Goal: Task Accomplishment & Management: Use online tool/utility

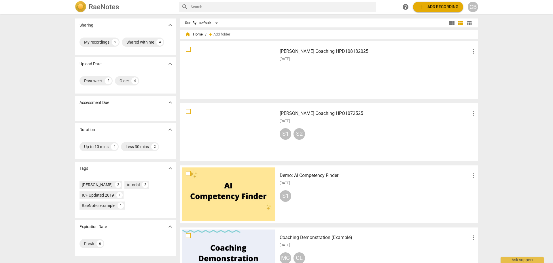
click at [27, 91] on div "Sharing expand_more My recordings 2 Shared with me 4 Upload Date expand_more Pa…" at bounding box center [276, 138] width 553 height 248
click at [368, 68] on div "Claudias Coaching HPD108182025 more_vert 2025-08-22" at bounding box center [378, 69] width 206 height 53
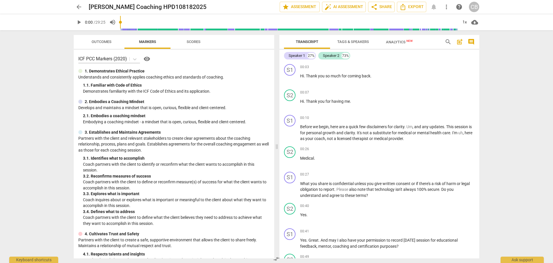
click at [514, 119] on div "arrow_back [PERSON_NAME] Coaching HPD108182025 edit star Assessment auto_fix_hi…" at bounding box center [276, 131] width 553 height 263
click at [292, 80] on span "play_arrow" at bounding box center [290, 79] width 7 height 7
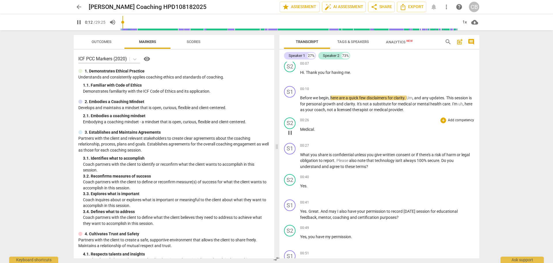
scroll to position [58, 0]
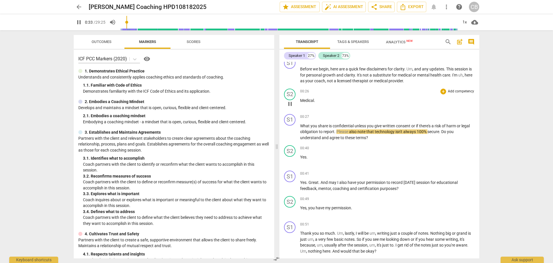
click at [291, 104] on span "pause" at bounding box center [290, 103] width 7 height 7
type input "34"
click at [321, 101] on p "Medical ." at bounding box center [387, 100] width 175 height 6
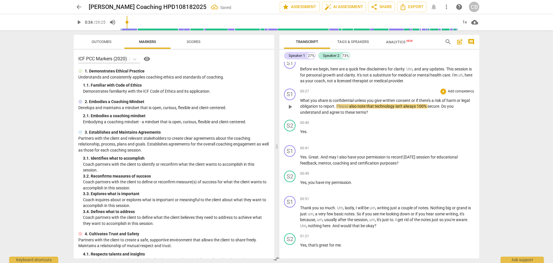
click at [302, 98] on span "What" at bounding box center [305, 100] width 10 height 5
click at [288, 106] on span "play_arrow" at bounding box center [290, 106] width 7 height 7
click at [290, 107] on span "pause" at bounding box center [290, 106] width 7 height 7
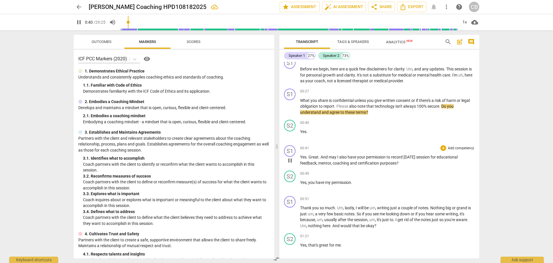
type input "40"
click at [443, 93] on div "+" at bounding box center [444, 91] width 6 height 6
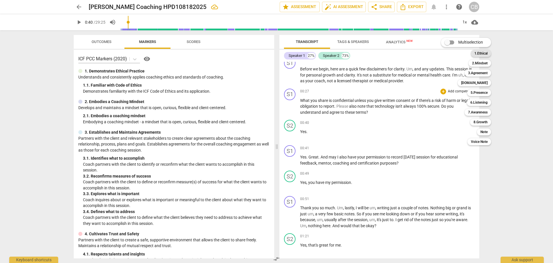
click at [476, 55] on b "1.Ethical" at bounding box center [481, 53] width 13 height 7
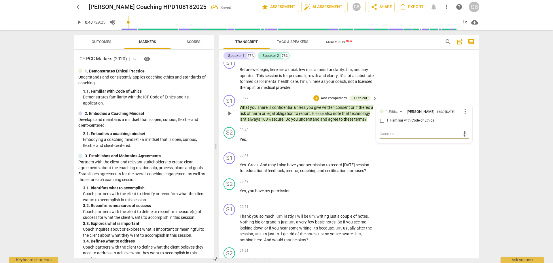
click at [383, 122] on input "1. Familiar with Code of Ethics" at bounding box center [382, 120] width 9 height 7
checkbox input "true"
click at [399, 71] on div "S1 play_arrow pause 00:10 + Add competency keyboard_arrow_right Before we begin…" at bounding box center [349, 74] width 261 height 38
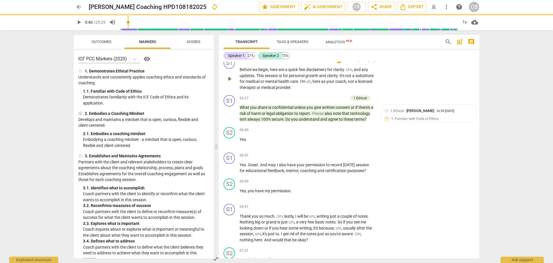
click at [367, 70] on span "any" at bounding box center [365, 69] width 7 height 5
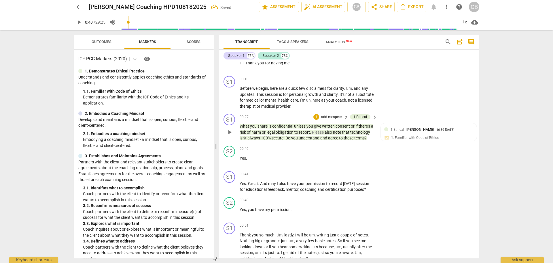
scroll to position [29, 0]
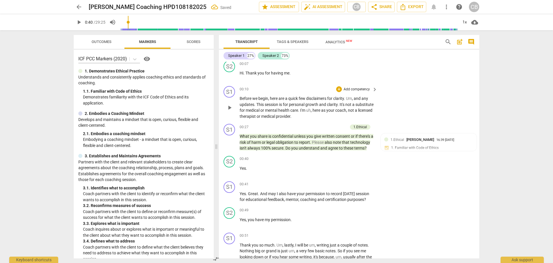
click at [365, 89] on p "Add competency" at bounding box center [356, 89] width 27 height 5
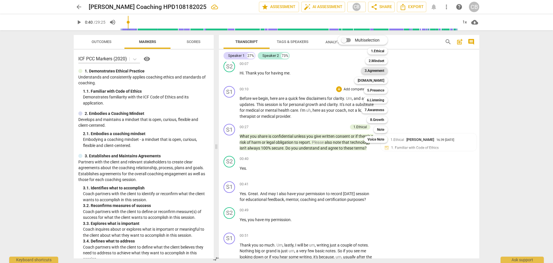
click at [378, 69] on b "3.Agreement" at bounding box center [375, 70] width 20 height 7
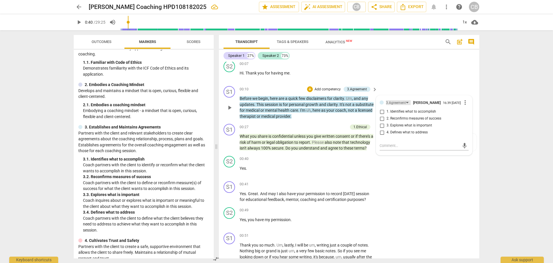
click at [405, 101] on div "3.Agreement" at bounding box center [396, 102] width 20 height 5
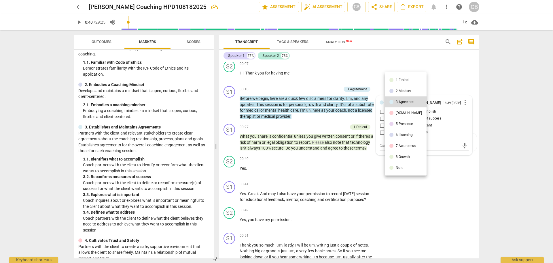
click at [405, 80] on div "1.Ethical" at bounding box center [403, 79] width 14 height 3
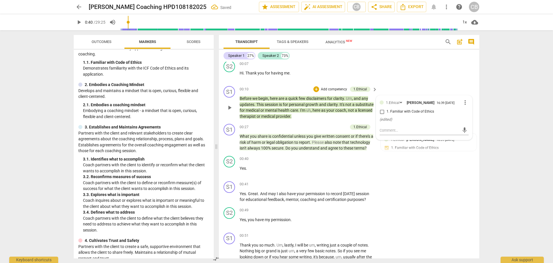
click at [381, 113] on input "1. Familiar with Code of Ethics" at bounding box center [382, 111] width 9 height 7
checkbox input "true"
click at [425, 196] on div "S1 play_arrow pause 00:41 + Add competency keyboard_arrow_right Yes . Great . A…" at bounding box center [349, 192] width 261 height 26
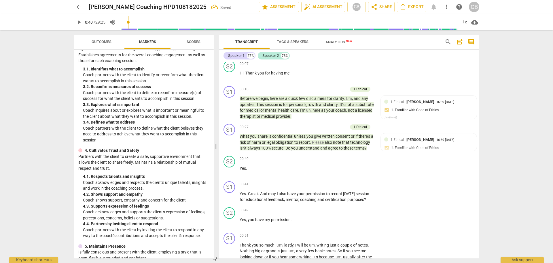
scroll to position [144, 0]
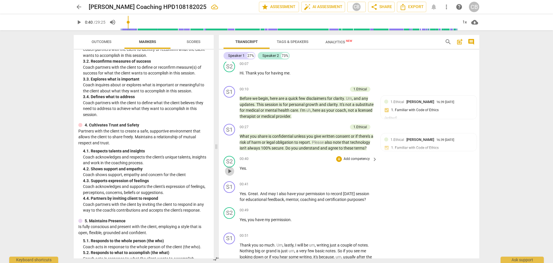
click at [230, 174] on span "play_arrow" at bounding box center [229, 170] width 7 height 7
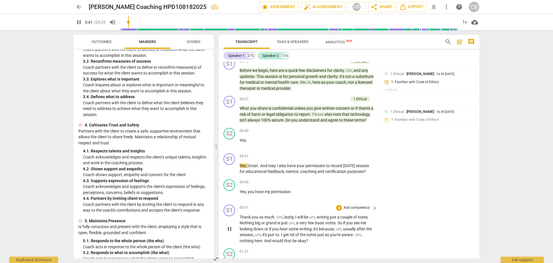
scroll to position [86, 0]
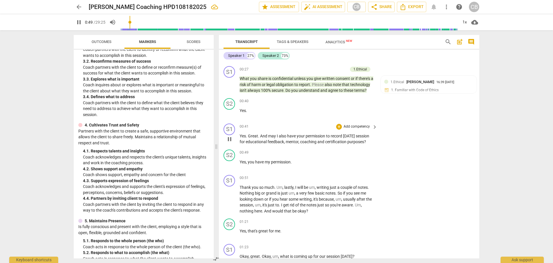
click at [229, 142] on span "pause" at bounding box center [229, 138] width 7 height 7
type input "50"
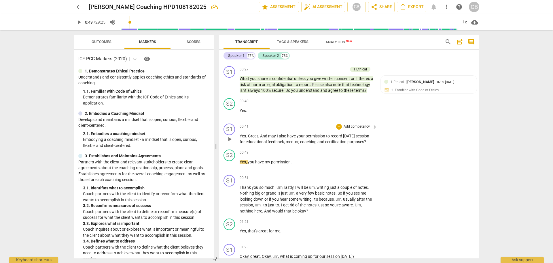
click at [364, 129] on p "Add competency" at bounding box center [356, 126] width 27 height 5
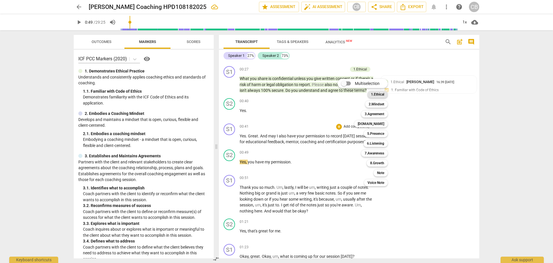
click at [379, 93] on b "1.Ethical" at bounding box center [377, 94] width 13 height 7
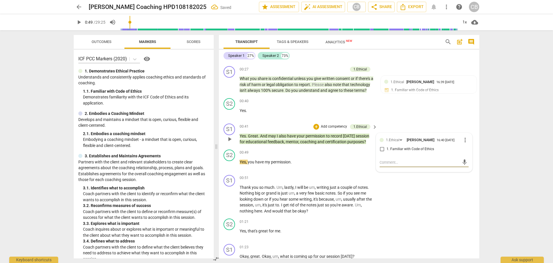
click at [384, 152] on input "1. Familiar with Code of Ethics" at bounding box center [382, 149] width 9 height 7
checkbox input "true"
click at [459, 200] on div "S1 play_arrow pause 00:51 + Add competency keyboard_arrow_right Thank you so mu…" at bounding box center [349, 194] width 261 height 44
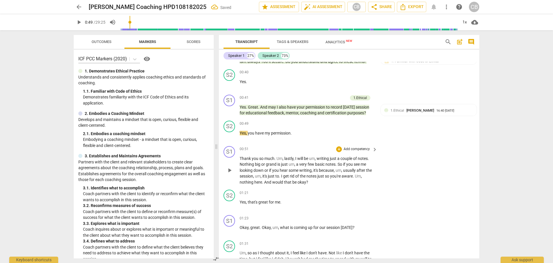
scroll to position [173, 0]
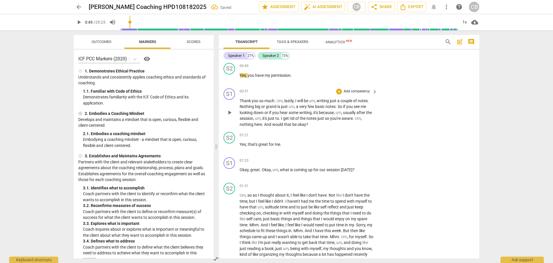
drag, startPoint x: 231, startPoint y: 83, endPoint x: 280, endPoint y: 108, distance: 54.3
click at [231, 82] on span "play_arrow" at bounding box center [229, 78] width 7 height 7
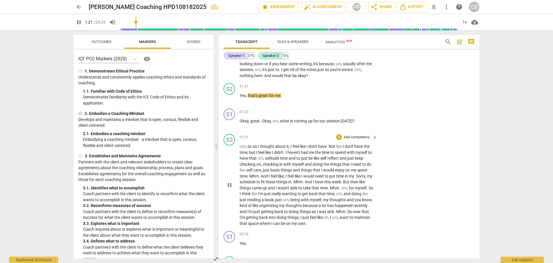
scroll to position [231, 0]
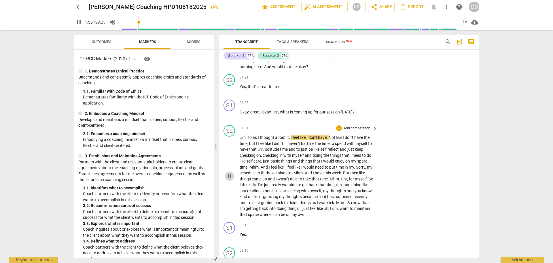
click at [228, 179] on span "pause" at bounding box center [229, 175] width 7 height 7
type input "97"
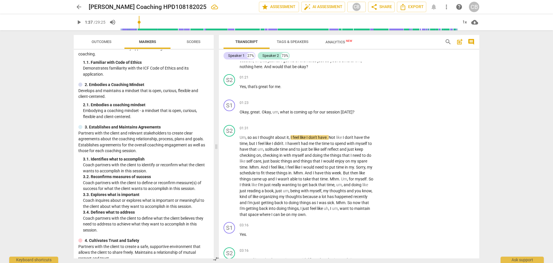
scroll to position [86, 0]
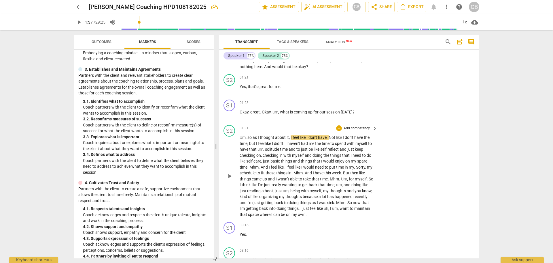
click at [355, 131] on p "Add competency" at bounding box center [356, 128] width 27 height 5
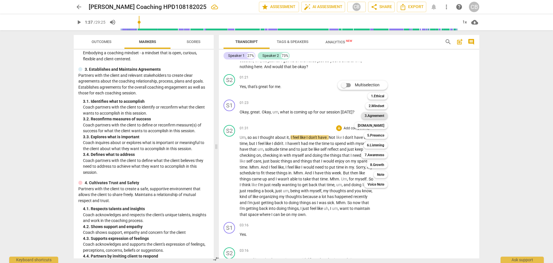
click at [373, 114] on b "3.Agreement" at bounding box center [375, 115] width 20 height 7
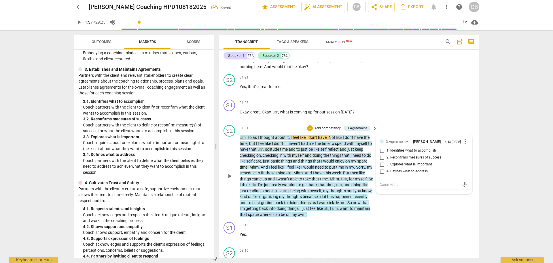
click at [382, 175] on input "4. Defines what to address" at bounding box center [382, 171] width 9 height 7
checkbox input "true"
click at [432, 214] on div "S2 play_arrow pause 01:31 + Add competency 3.Agreement keyboard_arrow_right Um …" at bounding box center [349, 170] width 261 height 97
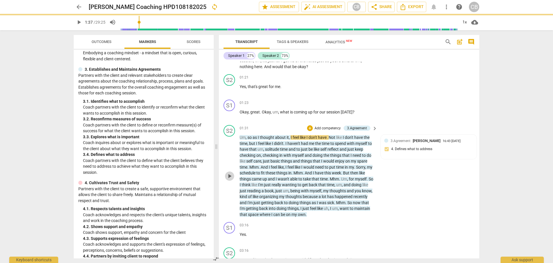
click at [230, 179] on span "play_arrow" at bounding box center [229, 175] width 7 height 7
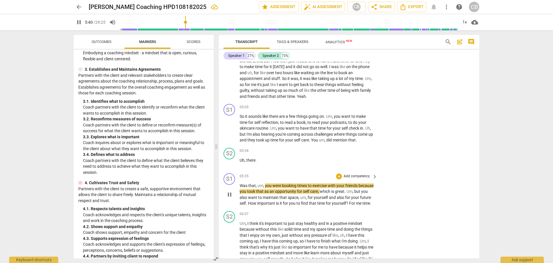
scroll to position [519, 0]
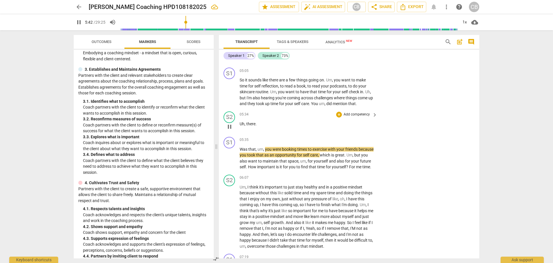
click at [254, 126] on span "there" at bounding box center [250, 123] width 9 height 5
click at [255, 126] on span "there" at bounding box center [250, 123] width 9 height 5
click at [240, 126] on span "Uh" at bounding box center [242, 123] width 5 height 5
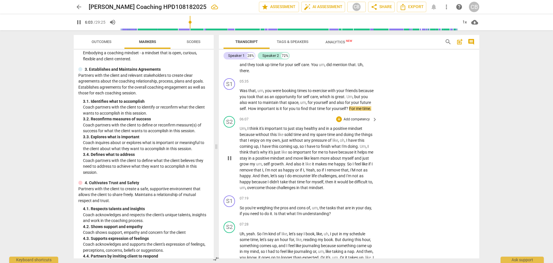
scroll to position [548, 0]
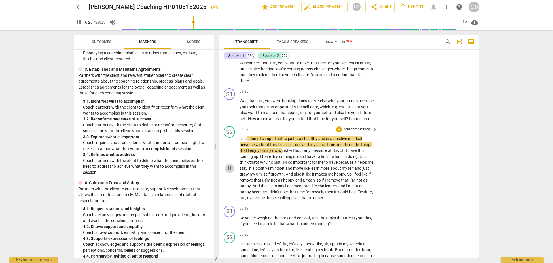
click at [229, 171] on span "pause" at bounding box center [229, 168] width 7 height 7
type input "381"
click at [357, 94] on p "Add competency" at bounding box center [356, 91] width 27 height 5
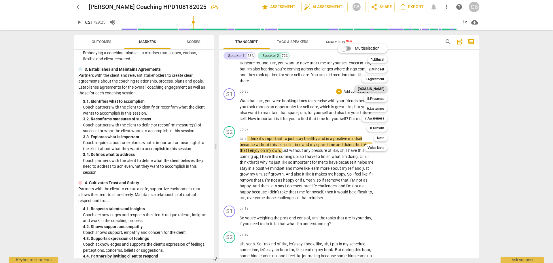
drag, startPoint x: 376, startPoint y: 80, endPoint x: 376, endPoint y: 88, distance: 7.2
drag, startPoint x: 376, startPoint y: 88, endPoint x: 372, endPoint y: 80, distance: 8.6
click at [372, 80] on b "3.Agreement" at bounding box center [375, 79] width 20 height 7
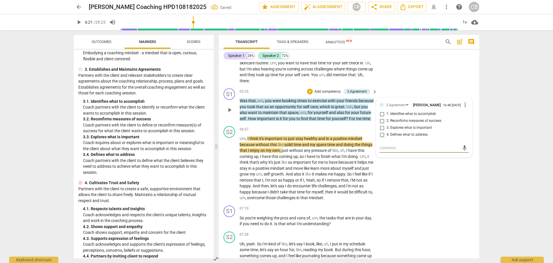
click at [381, 117] on input "1. Identifies what to accomplish" at bounding box center [382, 113] width 9 height 7
checkbox input "true"
click at [382, 131] on input "3. Explores what is important" at bounding box center [382, 127] width 9 height 7
checkbox input "true"
click at [382, 117] on input "1. Identifies what to accomplish" at bounding box center [382, 113] width 9 height 7
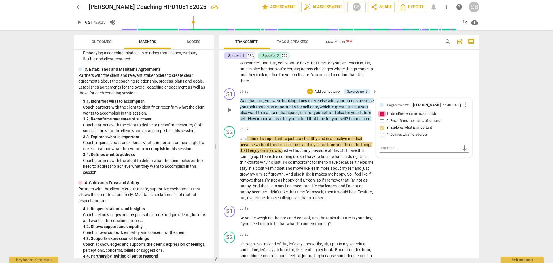
click at [380, 117] on input "1. Identifies what to accomplish" at bounding box center [382, 113] width 9 height 7
checkbox input "false"
click at [422, 219] on div "S1 play_arrow pause 07:19 + Add competency keyboard_arrow_right So you're weigh…" at bounding box center [349, 216] width 261 height 26
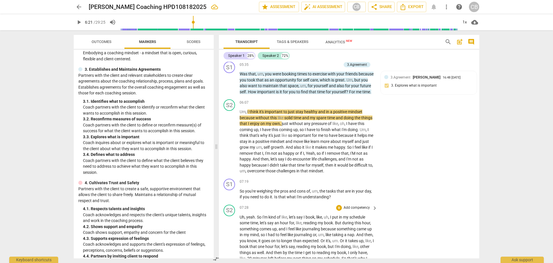
scroll to position [605, 0]
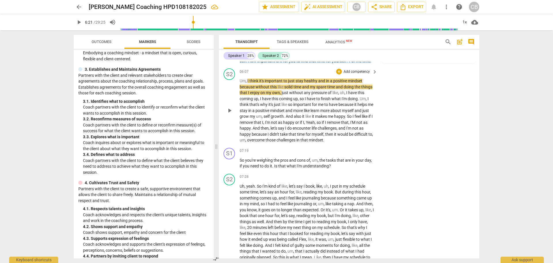
click at [232, 114] on span "play_arrow" at bounding box center [229, 110] width 7 height 7
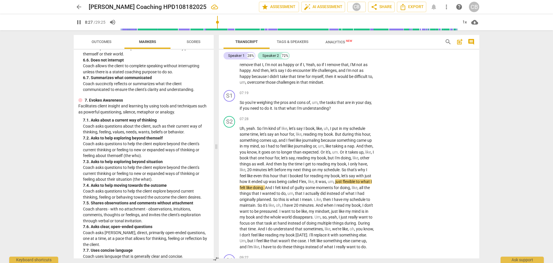
scroll to position [519, 0]
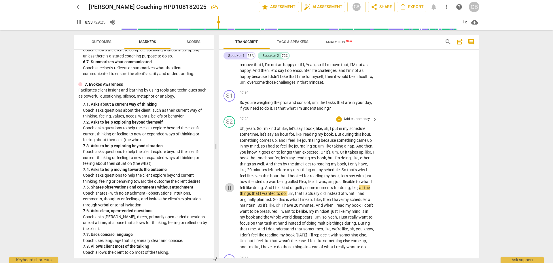
click at [230, 191] on span "pause" at bounding box center [229, 187] width 7 height 7
type input "514"
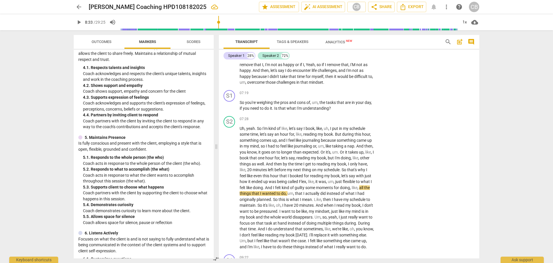
scroll to position [237, 0]
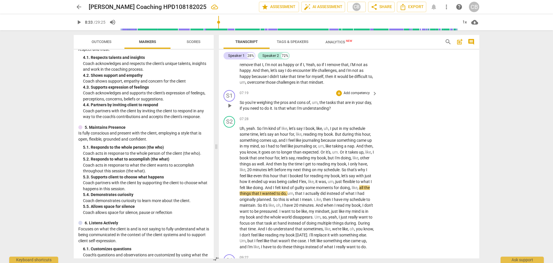
click at [365, 96] on p "Add competency" at bounding box center [356, 93] width 27 height 5
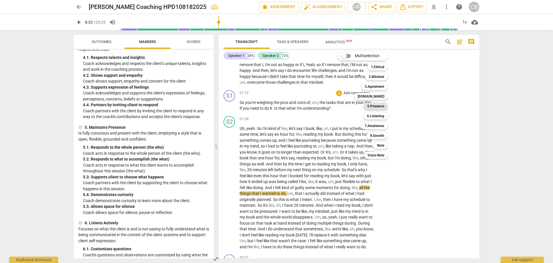
click at [380, 107] on b "5.Presence" at bounding box center [375, 106] width 17 height 7
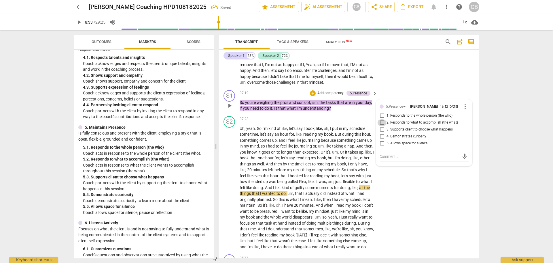
click at [381, 126] on input "2. Responds to what to accomplish (the what)" at bounding box center [382, 122] width 9 height 7
checkbox input "true"
click at [428, 198] on div "S2 play_arrow pause 07:28 + Add competency keyboard_arrow_right Uh , yeah . So …" at bounding box center [349, 183] width 261 height 138
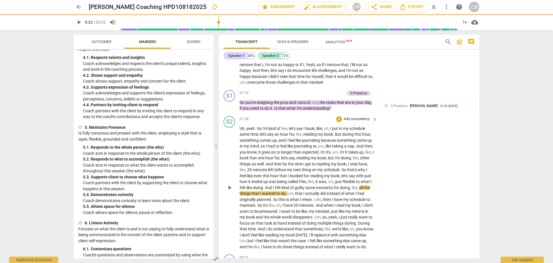
click at [232, 191] on span "play_arrow" at bounding box center [229, 187] width 7 height 7
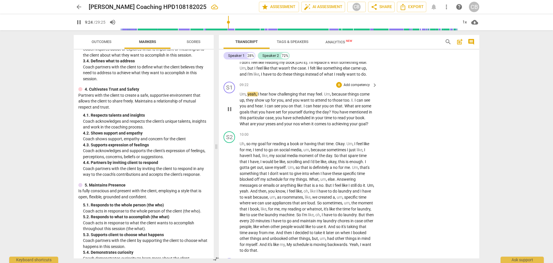
scroll to position [836, 0]
click at [228, 112] on span "pause" at bounding box center [229, 108] width 7 height 7
type input "598"
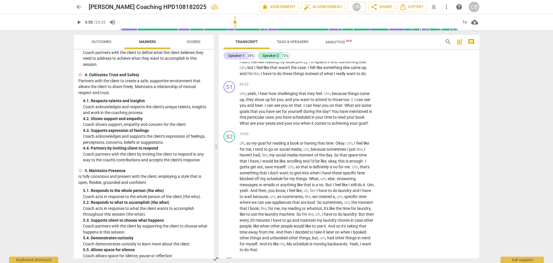
scroll to position [209, 0]
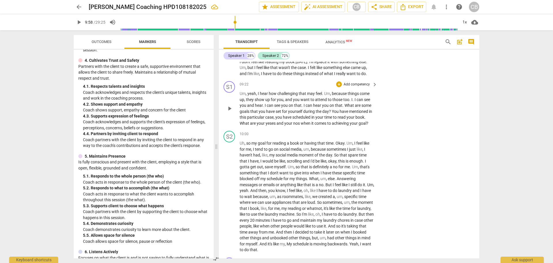
click at [358, 87] on p "Add competency" at bounding box center [356, 84] width 27 height 5
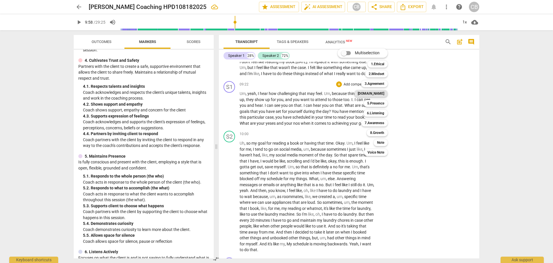
click at [377, 94] on b "[DOMAIN_NAME]" at bounding box center [371, 93] width 27 height 7
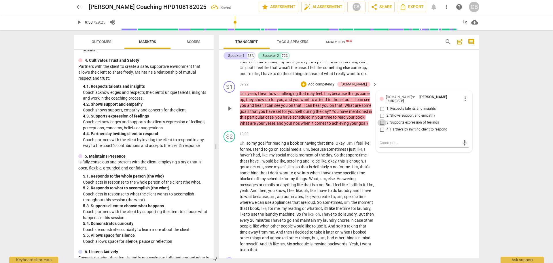
click at [383, 126] on input "3. Supports expression of feelings" at bounding box center [382, 122] width 9 height 7
checkbox input "true"
click at [470, 101] on div "S1 play_arrow pause 09:22 + Add competency [DOMAIN_NAME] keyboard_arrow_right U…" at bounding box center [349, 104] width 261 height 50
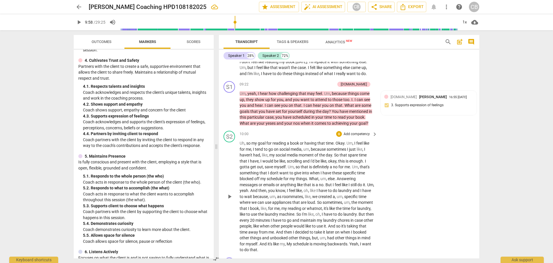
scroll to position [893, 0]
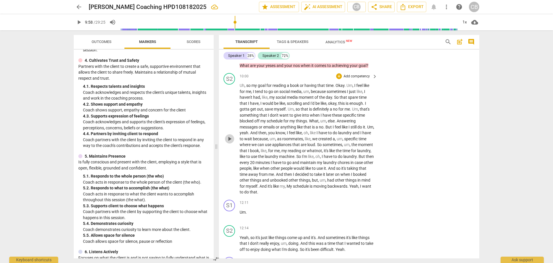
click at [228, 142] on span "play_arrow" at bounding box center [229, 138] width 7 height 7
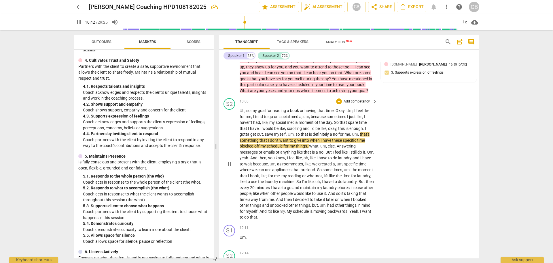
scroll to position [865, 0]
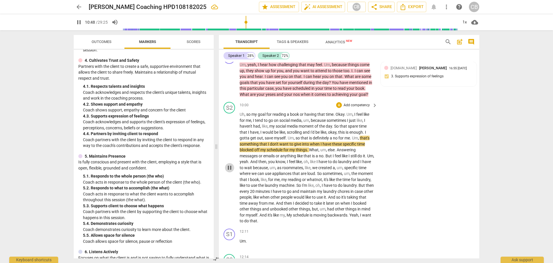
click at [229, 171] on span "pause" at bounding box center [229, 167] width 7 height 7
type input "649"
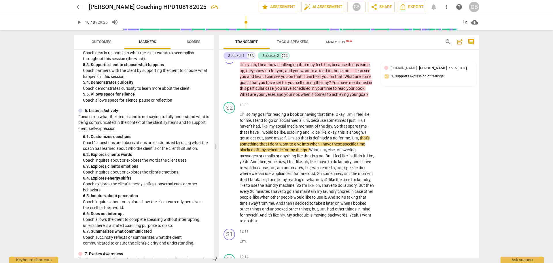
scroll to position [353, 0]
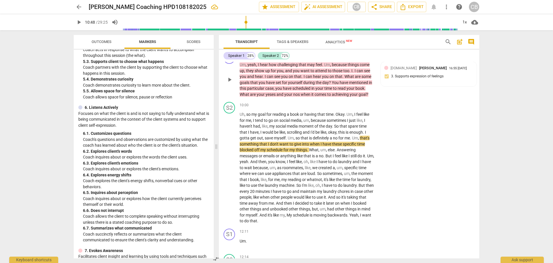
click at [374, 59] on span "keyboard_arrow_right" at bounding box center [375, 55] width 7 height 7
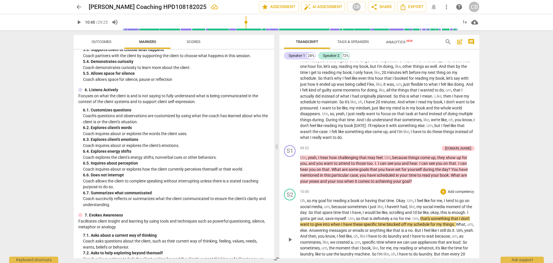
scroll to position [664, 0]
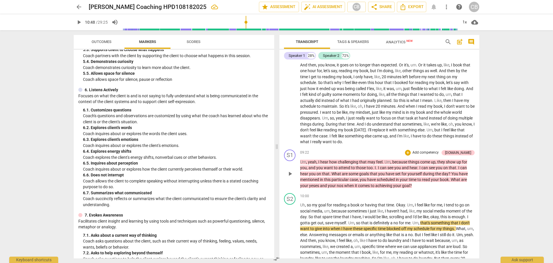
click at [440, 155] on p "Add competency" at bounding box center [425, 152] width 27 height 5
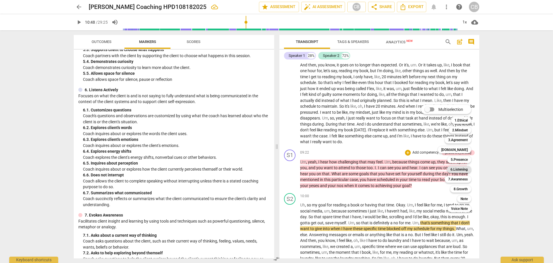
click at [465, 169] on b "6.Listening" at bounding box center [459, 169] width 17 height 7
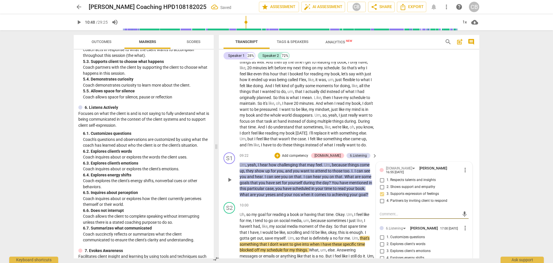
scroll to position [822, 0]
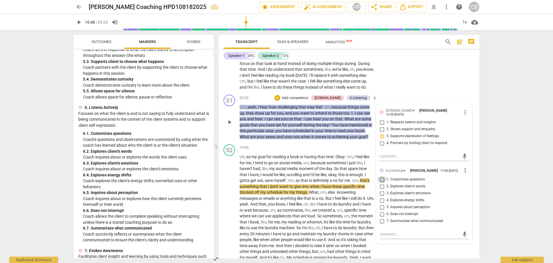
click at [382, 183] on input "1. Customizes questions" at bounding box center [382, 179] width 9 height 7
checkbox input "true"
click at [473, 110] on div "S1 play_arrow pause 09:22 + Add competency [DOMAIN_NAME] 6.Listening keyboard_a…" at bounding box center [349, 117] width 261 height 50
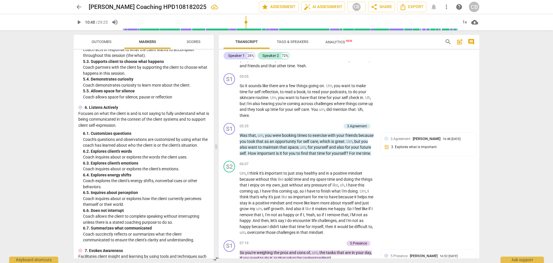
scroll to position [505, 0]
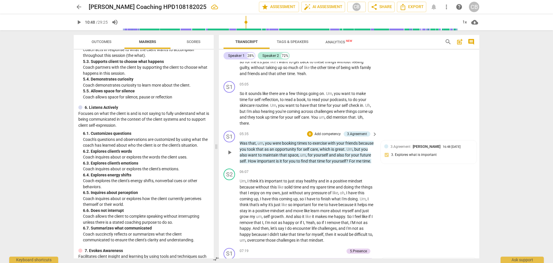
click at [332, 137] on p "Add competency" at bounding box center [327, 133] width 27 height 5
click at [347, 150] on b "6.Listening" at bounding box center [346, 150] width 17 height 7
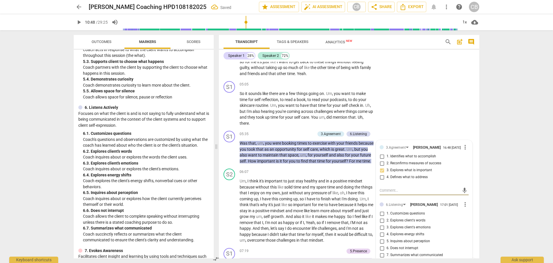
scroll to position [563, 0]
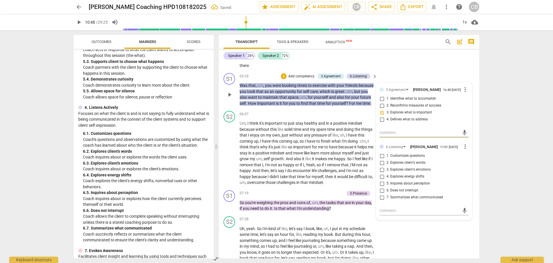
click at [379, 201] on input "7. Summarizes what communicated" at bounding box center [382, 197] width 9 height 7
checkbox input "true"
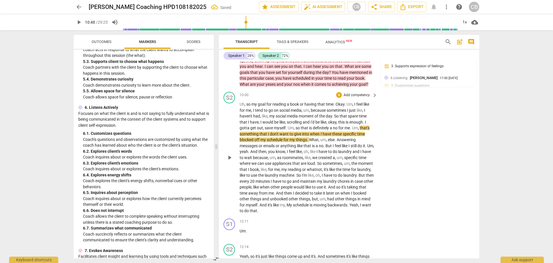
scroll to position [909, 0]
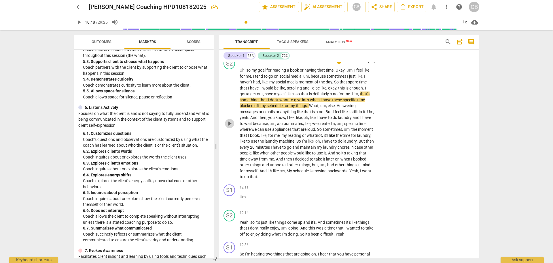
drag, startPoint x: 227, startPoint y: 143, endPoint x: 222, endPoint y: 142, distance: 4.9
click at [227, 127] on span "play_arrow" at bounding box center [229, 123] width 7 height 7
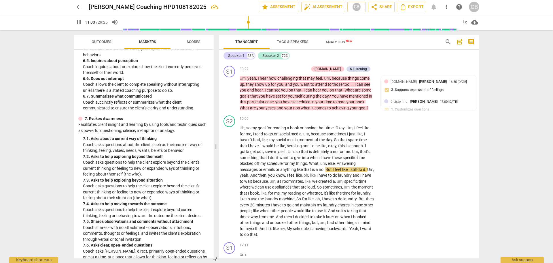
scroll to position [497, 0]
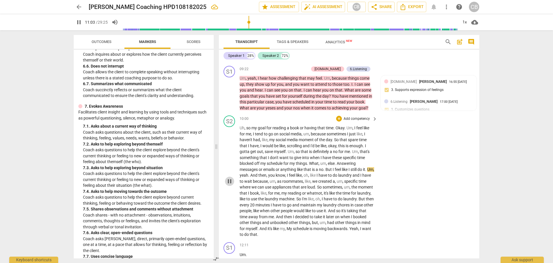
click at [230, 184] on span "pause" at bounding box center [229, 181] width 7 height 7
type input "664"
click at [303, 72] on p "Add competency" at bounding box center [295, 69] width 27 height 5
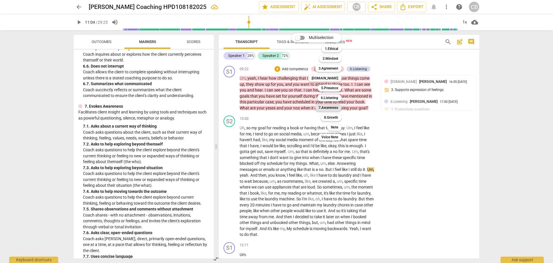
click at [329, 106] on b "7.Awareness" at bounding box center [329, 107] width 20 height 7
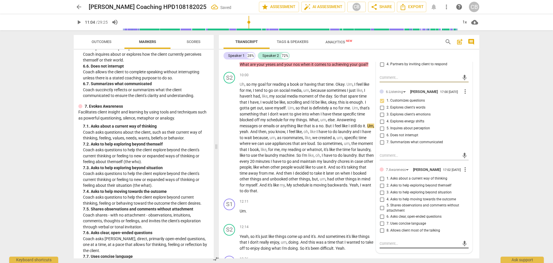
scroll to position [938, 0]
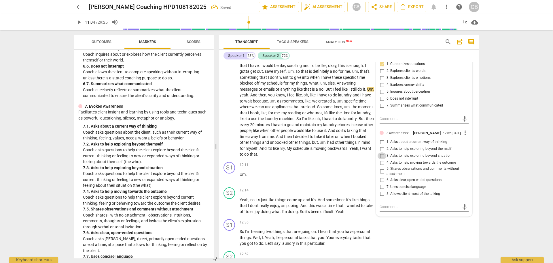
click at [381, 159] on input "3. Asks to help exploring beyond situation" at bounding box center [382, 155] width 9 height 7
checkbox input "true"
click at [440, 248] on div "S1 play_arrow pause 12:36 + Add competency keyboard_arrow_right So I'm hearing …" at bounding box center [349, 232] width 261 height 32
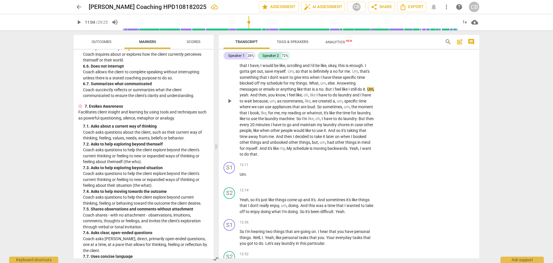
click at [227, 104] on span "play_arrow" at bounding box center [229, 100] width 7 height 7
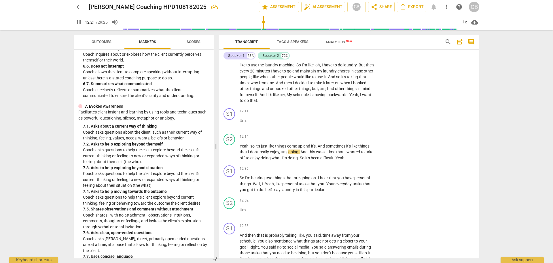
scroll to position [995, 0]
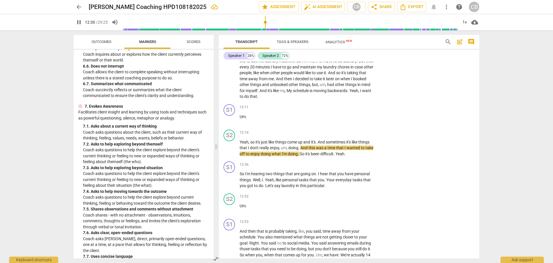
click at [362, 93] on span "want" at bounding box center [366, 90] width 9 height 5
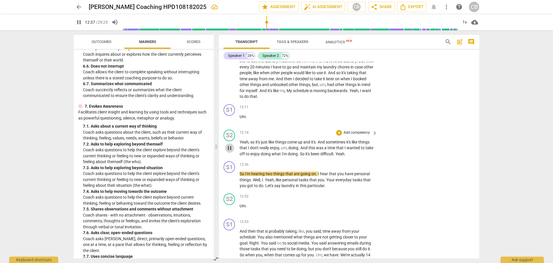
click at [229, 151] on span "pause" at bounding box center [229, 147] width 7 height 7
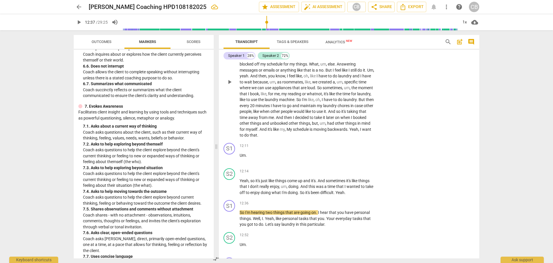
scroll to position [938, 0]
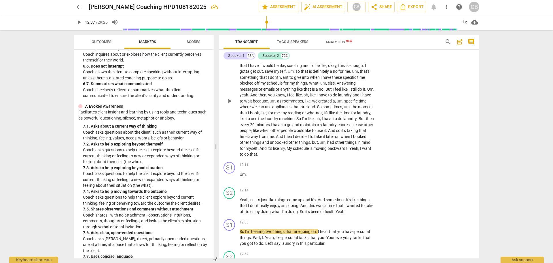
click at [230, 104] on span "play_arrow" at bounding box center [229, 100] width 7 height 7
click at [321, 157] on p "Uh , so my goal for reading a book or having that time . Okay . Um , I feel lik…" at bounding box center [307, 101] width 135 height 112
click at [250, 156] on span "do" at bounding box center [246, 154] width 5 height 5
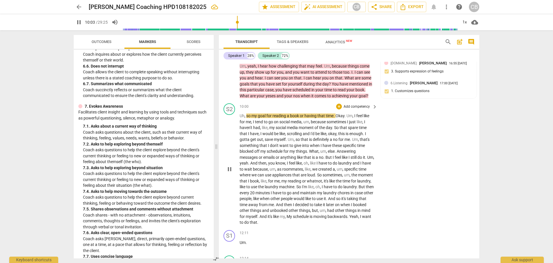
scroll to position [880, 0]
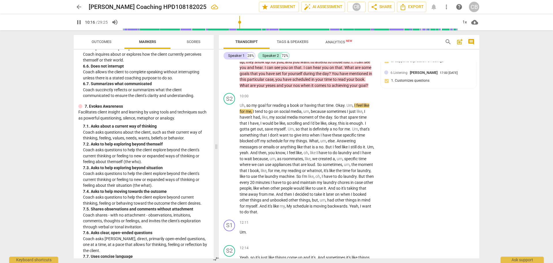
click at [240, 22] on input "range" at bounding box center [290, 22] width 336 height 18
click at [243, 22] on input "range" at bounding box center [290, 22] width 336 height 18
click at [249, 22] on input "range" at bounding box center [290, 22] width 336 height 18
click at [253, 22] on input "range" at bounding box center [290, 22] width 336 height 18
click at [254, 22] on input "range" at bounding box center [290, 22] width 336 height 18
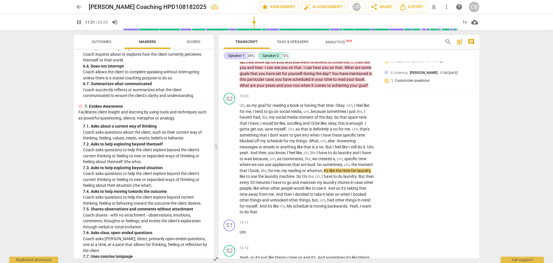
click at [258, 22] on input "range" at bounding box center [290, 22] width 336 height 18
click at [261, 22] on input "range" at bounding box center [290, 22] width 336 height 18
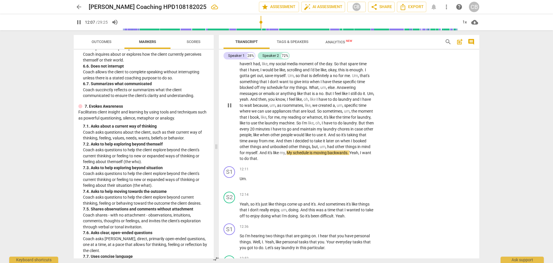
scroll to position [995, 0]
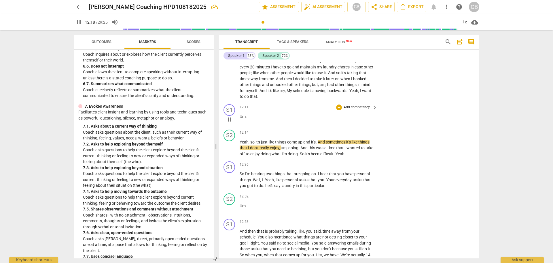
click at [246, 119] on span "." at bounding box center [246, 116] width 1 height 5
type input "742"
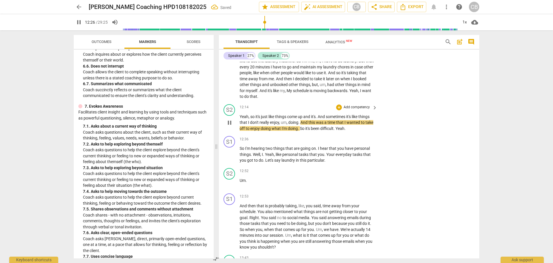
click at [240, 119] on span "Yeah" at bounding box center [244, 116] width 9 height 5
type input "748"
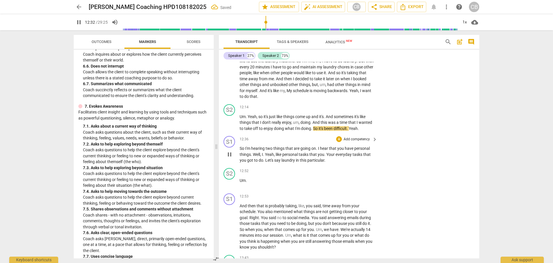
click at [416, 165] on div "S1 play_arrow pause 12:36 + Add competency keyboard_arrow_right So I'm hearing …" at bounding box center [349, 149] width 261 height 32
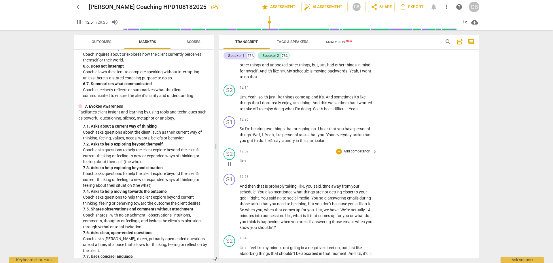
scroll to position [1024, 0]
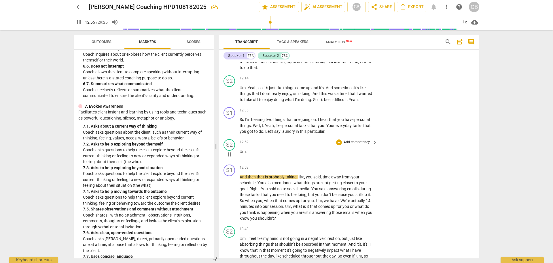
click at [240, 154] on span "Um" at bounding box center [243, 151] width 6 height 5
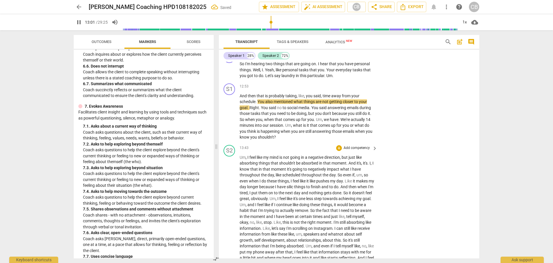
scroll to position [1082, 0]
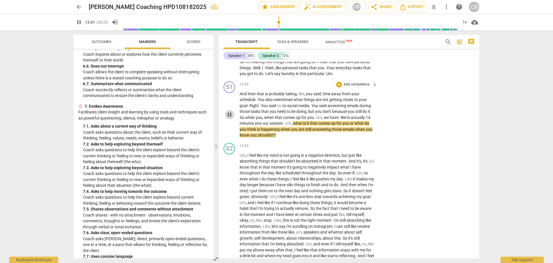
click at [230, 118] on span "pause" at bounding box center [229, 114] width 7 height 7
type input "822"
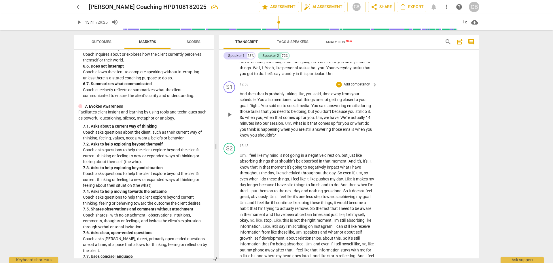
click at [367, 87] on p "Add competency" at bounding box center [356, 84] width 27 height 5
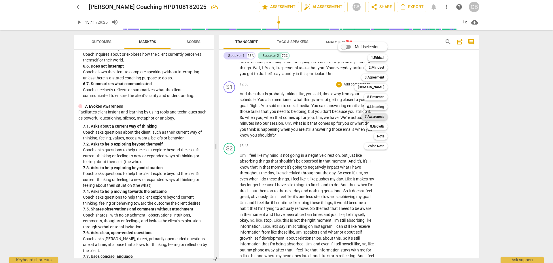
click at [380, 115] on b "7.Awareness" at bounding box center [375, 116] width 20 height 7
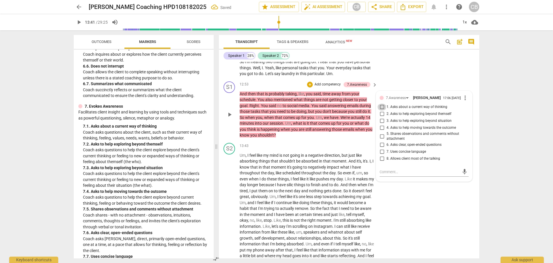
click at [378, 110] on input "1. Asks about a current way of thinking" at bounding box center [382, 106] width 9 height 7
checkbox input "true"
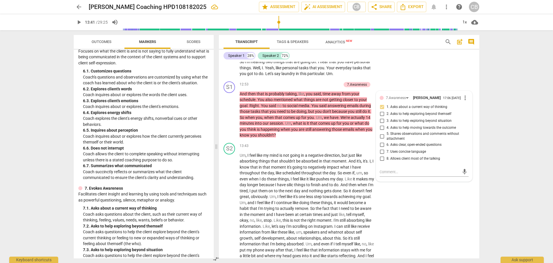
scroll to position [410, 0]
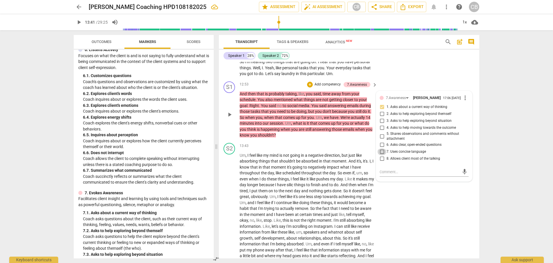
click at [382, 155] on input "7. Uses concise language" at bounding box center [382, 151] width 9 height 7
checkbox input "true"
click at [447, 217] on div "S2 play_arrow pause 13:43 + Add competency keyboard_arrow_right Um , I feel lik…" at bounding box center [349, 265] width 261 height 250
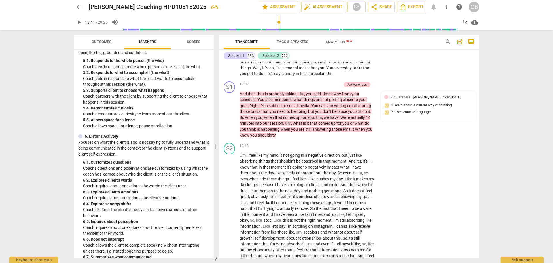
scroll to position [295, 0]
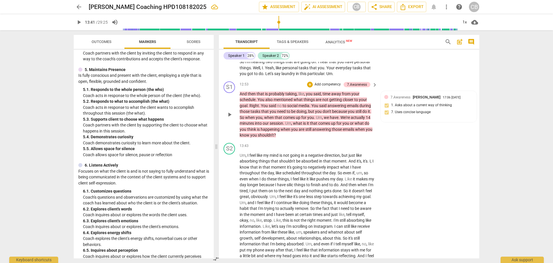
click at [328, 87] on p "Add competency" at bounding box center [327, 84] width 27 height 5
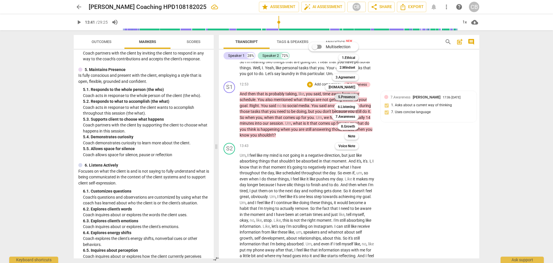
click at [347, 98] on b "5.Presence" at bounding box center [346, 96] width 17 height 7
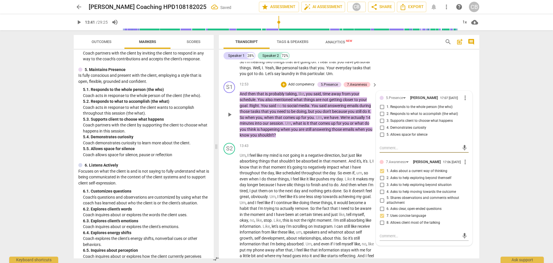
click at [382, 131] on input "4. Demonstrates curiosity" at bounding box center [382, 127] width 9 height 7
checkbox input "true"
click at [427, 92] on div "S1 play_arrow pause 12:53 + Add competency 5.Presence 7.Awareness keyboard_arro…" at bounding box center [349, 109] width 261 height 61
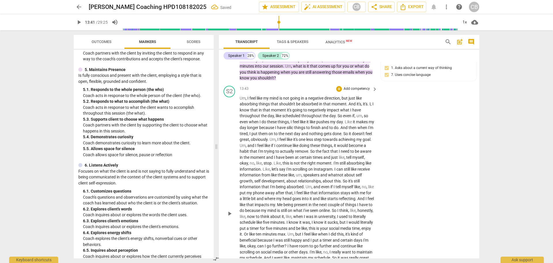
scroll to position [1139, 0]
click at [228, 216] on span "play_arrow" at bounding box center [229, 212] width 7 height 7
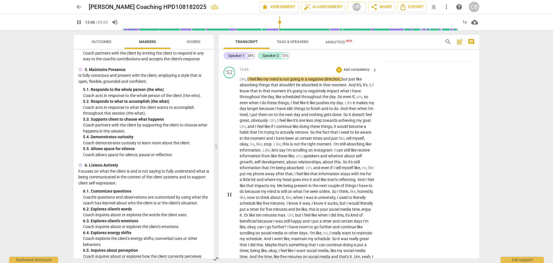
scroll to position [1168, 0]
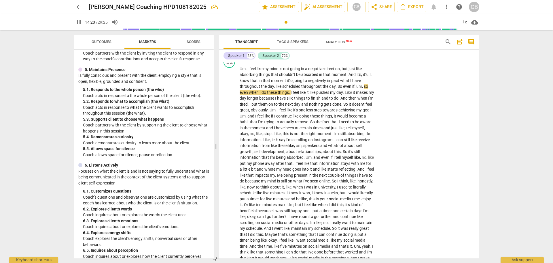
click at [531, 124] on div "arrow_back [PERSON_NAME] Coaching HPD108182025 edit star Assessment auto_fix_hi…" at bounding box center [276, 131] width 553 height 263
click at [359, 62] on p "Add competency" at bounding box center [356, 59] width 27 height 5
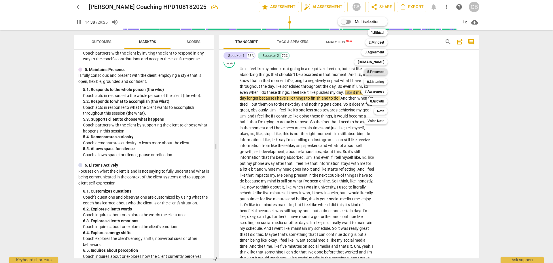
click at [379, 72] on b "5.Presence" at bounding box center [375, 71] width 17 height 7
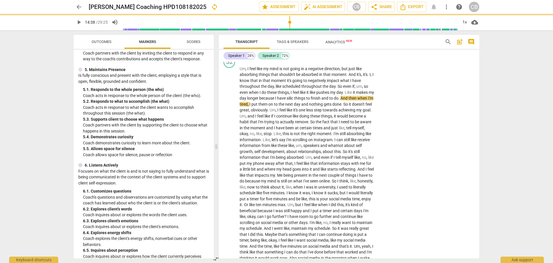
type input "879"
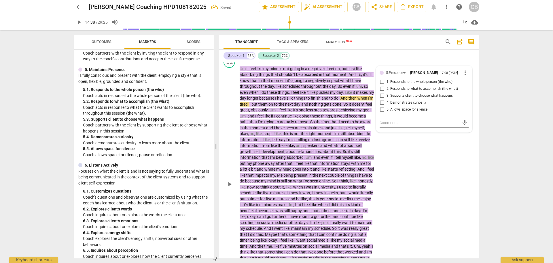
scroll to position [1202, 0]
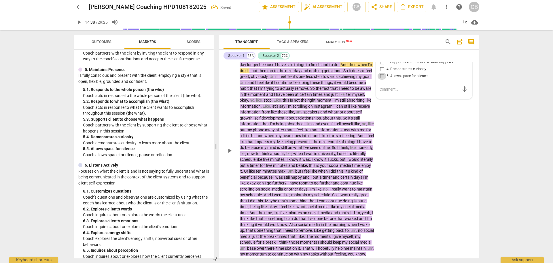
click at [381, 80] on input "5. Allows space for silence" at bounding box center [382, 76] width 9 height 7
checkbox input "true"
click at [442, 161] on div "S2 play_arrow pause 13:43 + Add competency 5.Presence keyboard_arrow_right Um ,…" at bounding box center [349, 145] width 261 height 250
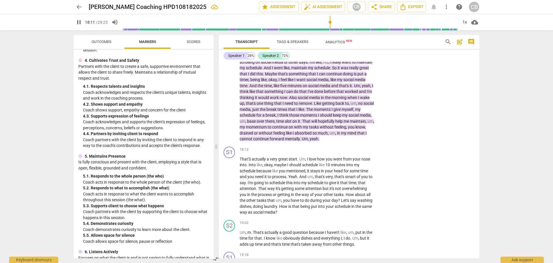
scroll to position [1346, 0]
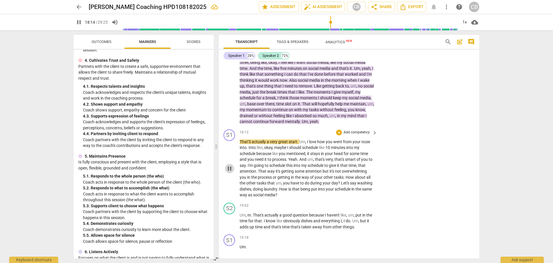
click at [231, 172] on span "pause" at bounding box center [229, 168] width 7 height 7
type input "1094"
click at [363, 135] on p "Add competency" at bounding box center [356, 132] width 27 height 5
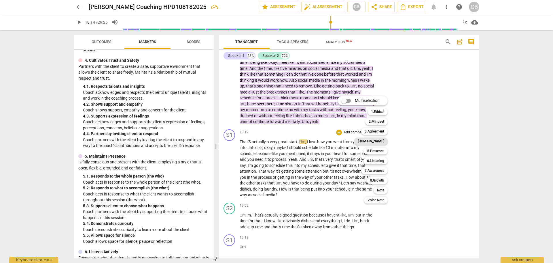
click at [378, 139] on b "[DOMAIN_NAME]" at bounding box center [371, 140] width 27 height 7
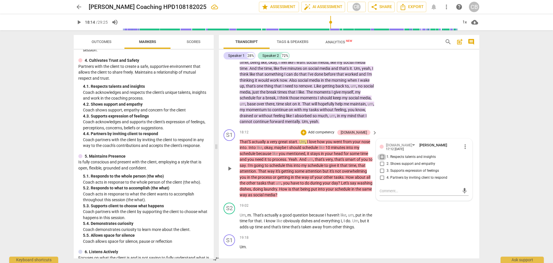
click at [381, 160] on input "1. Respects talents and insights" at bounding box center [382, 156] width 9 height 7
checkbox input "true"
click at [381, 174] on input "3. Supports expression of feelings" at bounding box center [382, 170] width 9 height 7
checkbox input "true"
click at [433, 222] on div "S2 play_arrow pause 19:02 + Add competency keyboard_arrow_right Um , m . That's…" at bounding box center [349, 216] width 261 height 32
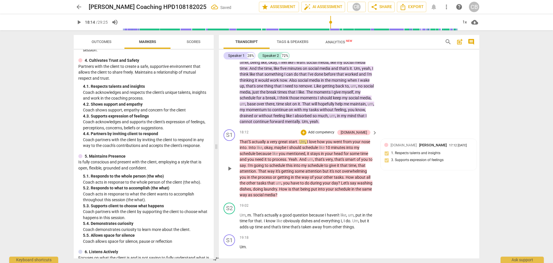
click at [228, 172] on span "play_arrow" at bounding box center [229, 168] width 7 height 7
click at [231, 172] on span "pause" at bounding box center [229, 168] width 7 height 7
type input "1147"
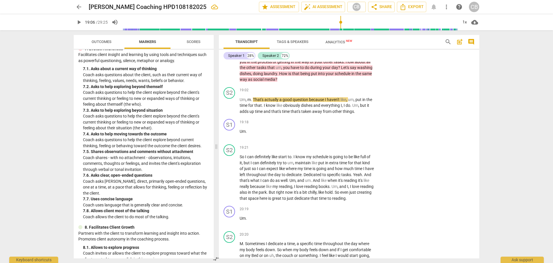
scroll to position [555, 0]
click at [358, 93] on p "Add competency" at bounding box center [356, 90] width 27 height 5
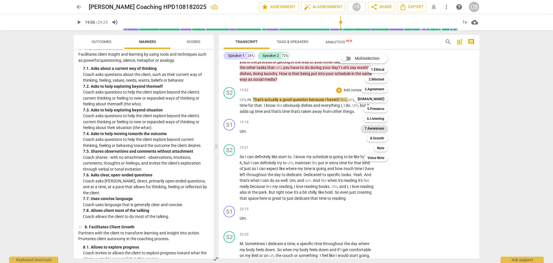
click at [380, 130] on b "7.Awareness" at bounding box center [375, 128] width 20 height 7
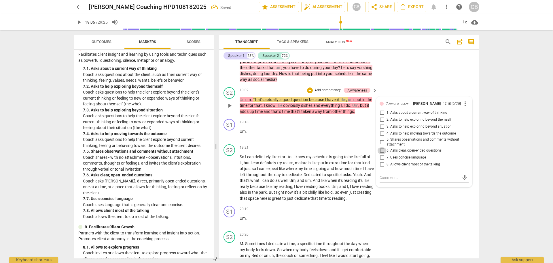
click at [383, 154] on input "6. Asks clear, open-ended questions" at bounding box center [382, 150] width 9 height 7
checkbox input "true"
click at [341, 139] on div "19:18 + Add competency keyboard_arrow_right Um ." at bounding box center [309, 129] width 138 height 21
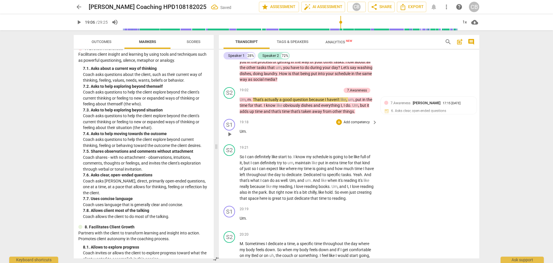
click at [229, 137] on span "play_arrow" at bounding box center [229, 134] width 7 height 7
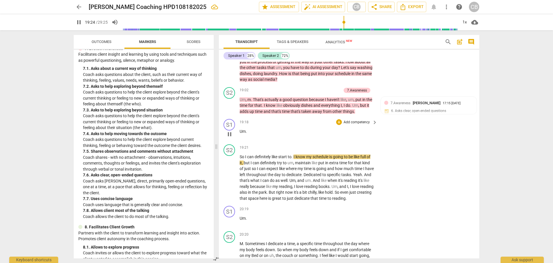
click at [246, 133] on span "." at bounding box center [246, 131] width 1 height 5
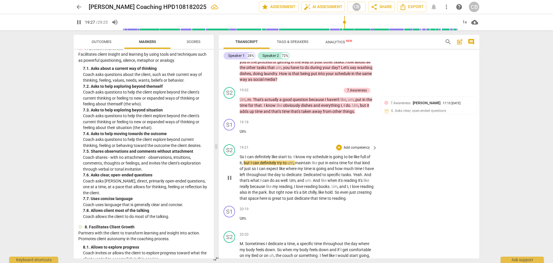
type input "1167"
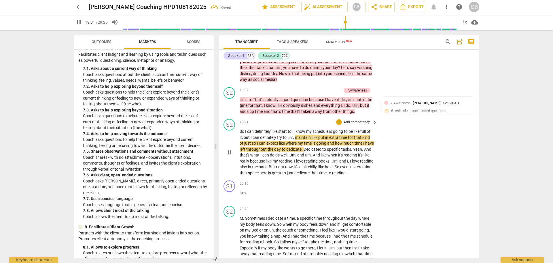
click at [240, 133] on span "So" at bounding box center [242, 131] width 5 height 5
type input "1173"
click at [465, 178] on div "S2 play_arrow pause 19:21 + Add competency keyboard_arrow_right Um. So I can de…" at bounding box center [349, 146] width 261 height 61
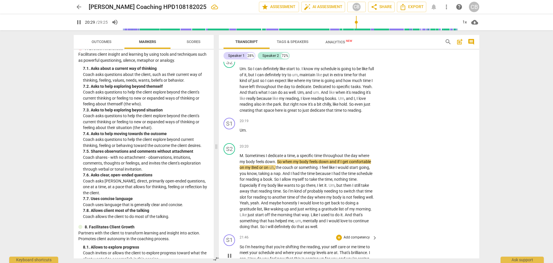
scroll to position [1576, 0]
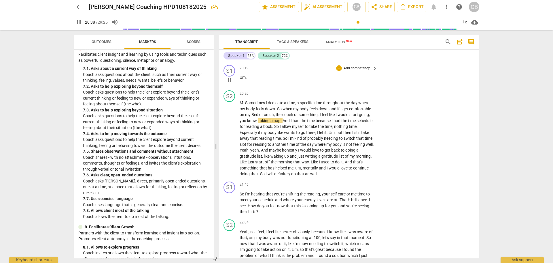
click at [247, 80] on span "." at bounding box center [246, 77] width 1 height 5
click at [229, 84] on span "pause" at bounding box center [229, 80] width 7 height 7
click at [230, 84] on span "play_arrow" at bounding box center [229, 80] width 7 height 7
click at [230, 84] on span "pause" at bounding box center [229, 80] width 7 height 7
type input "1222"
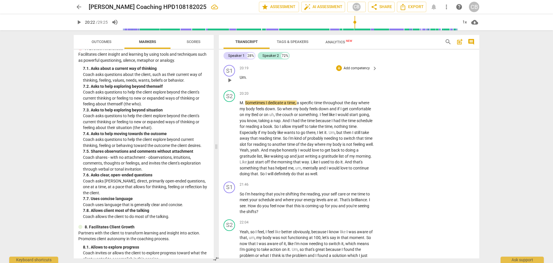
click at [248, 80] on p "Um ." at bounding box center [307, 77] width 135 height 6
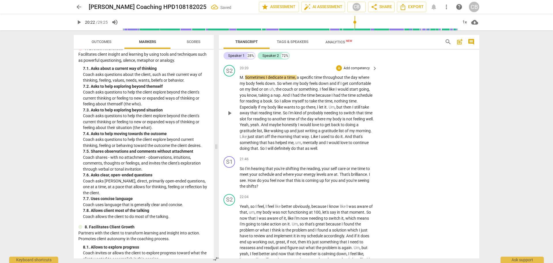
click at [241, 80] on span "M" at bounding box center [241, 77] width 3 height 5
click at [242, 80] on span "M" at bounding box center [241, 77] width 3 height 5
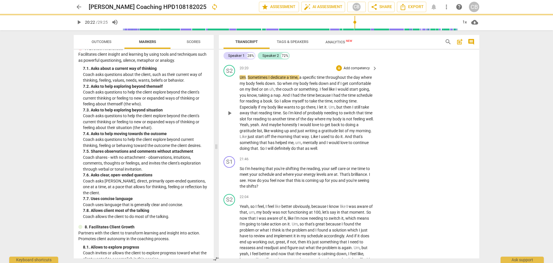
click at [414, 131] on div "S2 play_arrow pause 20:20 + Add competency keyboard_arrow_right Um . Sometimes …" at bounding box center [349, 108] width 261 height 91
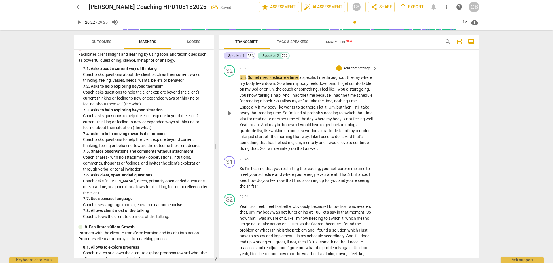
click at [229, 116] on span "play_arrow" at bounding box center [229, 113] width 7 height 7
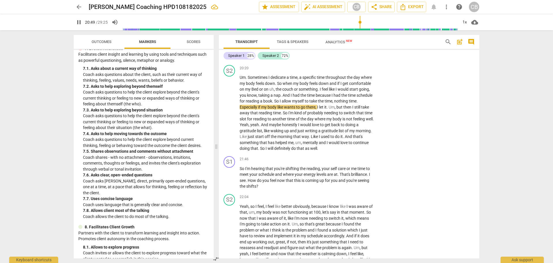
click at [241, 80] on span "Um" at bounding box center [243, 77] width 6 height 5
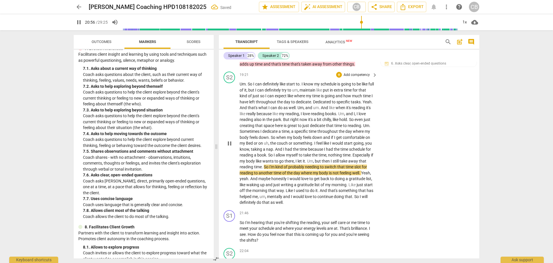
scroll to position [1505, 0]
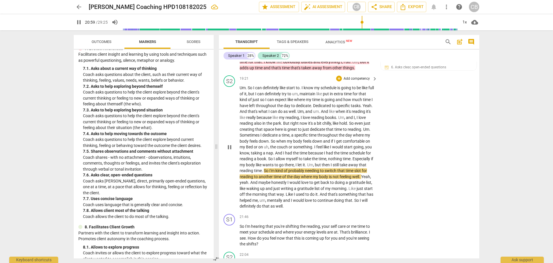
click at [356, 81] on p "Add competency" at bounding box center [356, 78] width 27 height 5
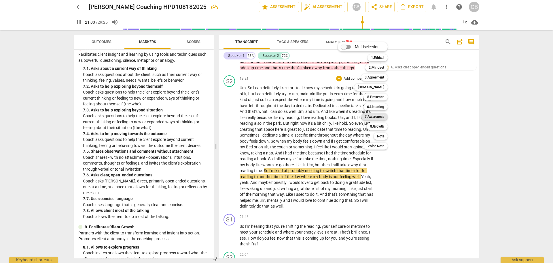
click at [376, 115] on b "7.Awareness" at bounding box center [375, 116] width 20 height 7
type input "1261"
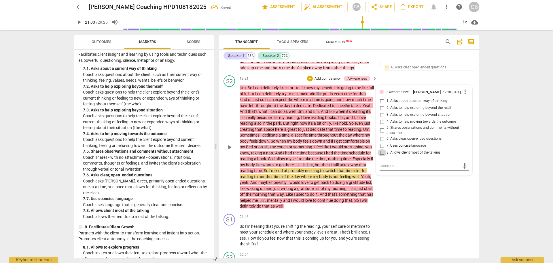
click at [382, 156] on input "8. Allows client most of the talking" at bounding box center [382, 152] width 9 height 7
checkbox input "true"
click at [418, 207] on div "S2 play_arrow pause 19:21 + Add competency 7.Awareness keyboard_arrow_right Um …" at bounding box center [349, 142] width 261 height 138
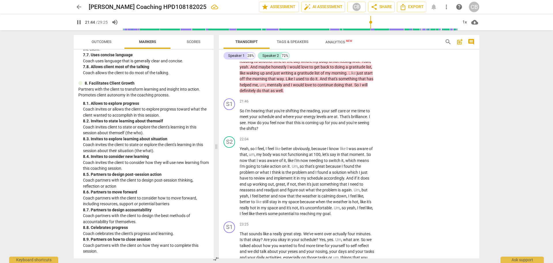
scroll to position [699, 0]
click at [231, 123] on span "pause" at bounding box center [229, 119] width 7 height 7
type input "1325"
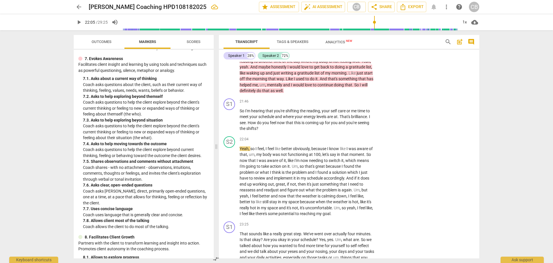
scroll to position [555, 0]
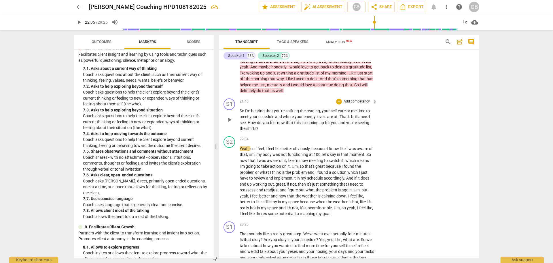
click at [357, 104] on p "Add competency" at bounding box center [356, 101] width 27 height 5
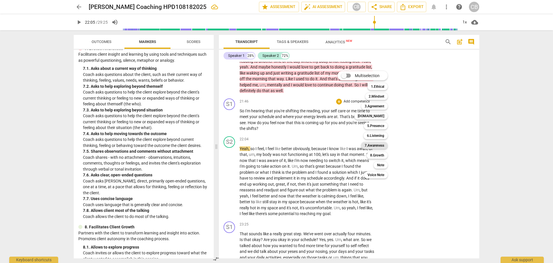
click at [377, 146] on b "7.Awareness" at bounding box center [375, 145] width 20 height 7
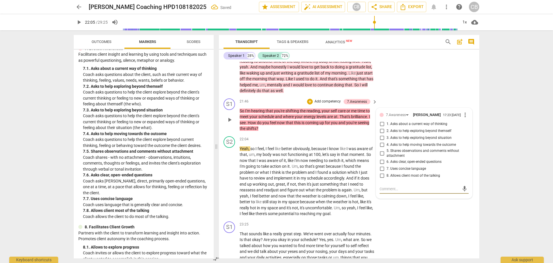
click at [383, 148] on input "4. Asks to help moving towards the outcome" at bounding box center [382, 144] width 9 height 7
checkbox input "true"
click at [475, 134] on div "S1 play_arrow pause 21:46 + Add competency 7.Awareness keyboard_arrow_right So …" at bounding box center [349, 115] width 261 height 38
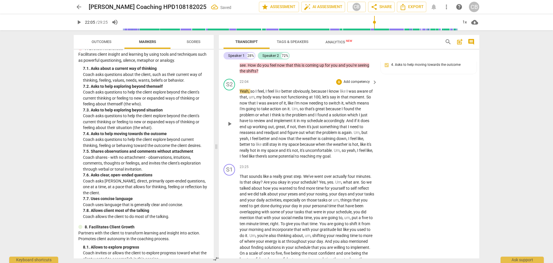
scroll to position [1677, 0]
click at [229, 127] on span "play_arrow" at bounding box center [229, 123] width 7 height 7
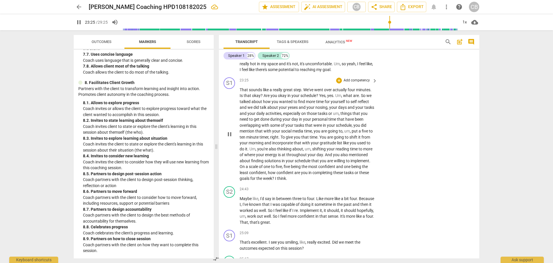
scroll to position [1764, 0]
click at [230, 137] on span "pause" at bounding box center [229, 133] width 7 height 7
type input "1481"
click at [240, 200] on span "Maybe" at bounding box center [246, 198] width 13 height 5
click at [306, 181] on p "That sounds like a really great step . We've went over actually four minutes . …" at bounding box center [307, 133] width 135 height 95
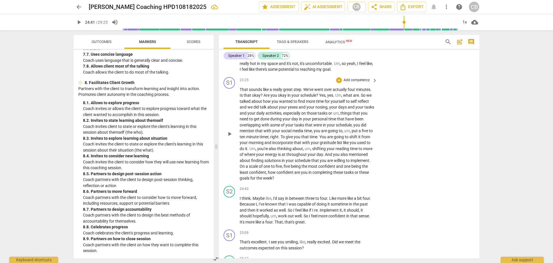
click at [355, 83] on p "Add competency" at bounding box center [356, 80] width 27 height 5
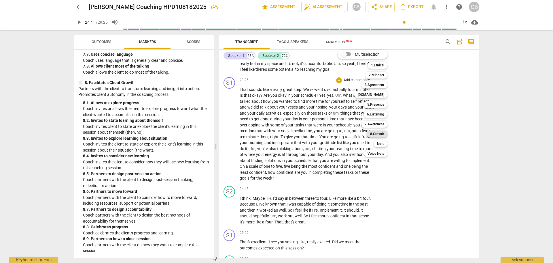
click at [382, 131] on b "8.Growth" at bounding box center [377, 133] width 14 height 7
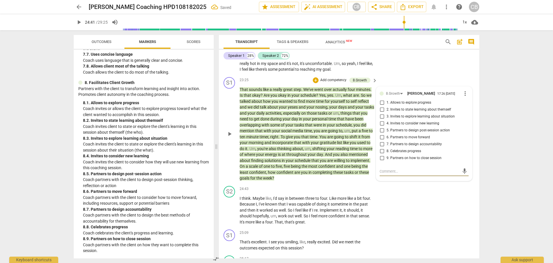
click at [381, 134] on input "5. Partners to design post-session action" at bounding box center [382, 130] width 9 height 7
checkbox input "true"
click at [382, 148] on input "7. Partners to design accountability" at bounding box center [382, 144] width 9 height 7
checkbox input "true"
click at [420, 223] on div "S2 play_arrow pause 24:43 + Add competency keyboard_arrow_right I think . Maybe…" at bounding box center [349, 205] width 261 height 44
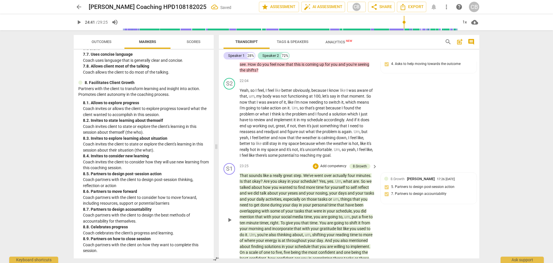
scroll to position [1677, 0]
click at [329, 46] on p "Add competency" at bounding box center [327, 43] width 27 height 5
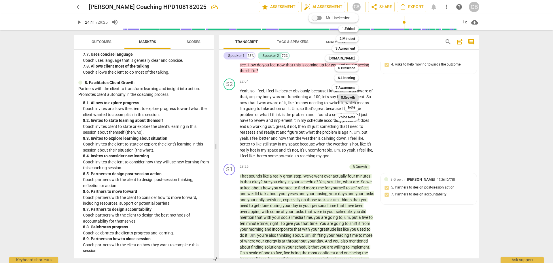
click at [350, 97] on b "8.Growth" at bounding box center [348, 97] width 14 height 7
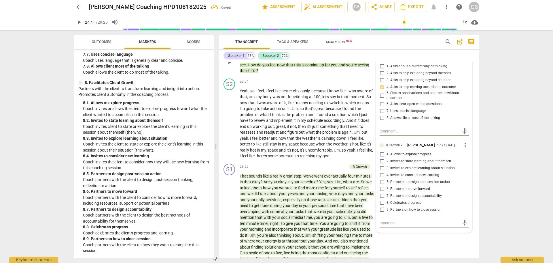
click at [382, 158] on input "1. Allows to explore progress" at bounding box center [382, 154] width 9 height 7
checkbox input "true"
click at [473, 124] on div "S2 play_arrow pause 22:04 + Add competency keyboard_arrow_right Yeah , so I fee…" at bounding box center [349, 118] width 261 height 85
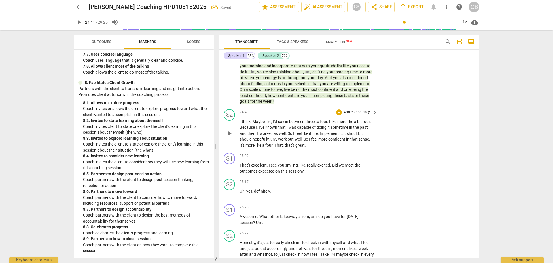
scroll to position [1879, 0]
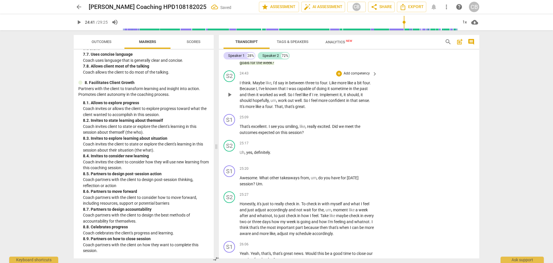
click at [231, 98] on span "play_arrow" at bounding box center [229, 94] width 7 height 7
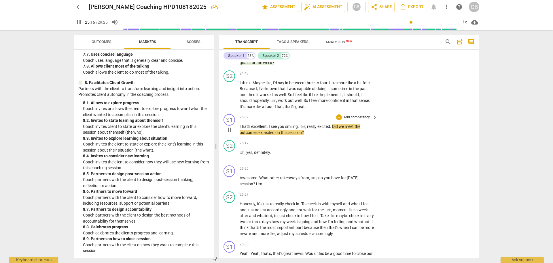
click at [231, 133] on span "pause" at bounding box center [229, 129] width 7 height 7
type input "1517"
click at [359, 171] on p "Add competency" at bounding box center [356, 168] width 27 height 5
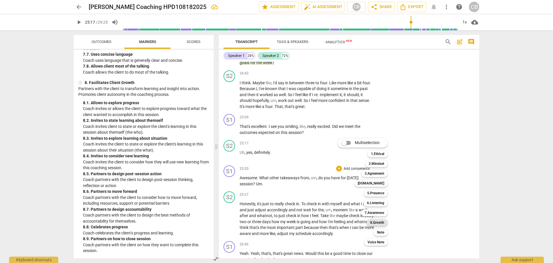
click at [381, 222] on b "8.Growth" at bounding box center [377, 222] width 14 height 7
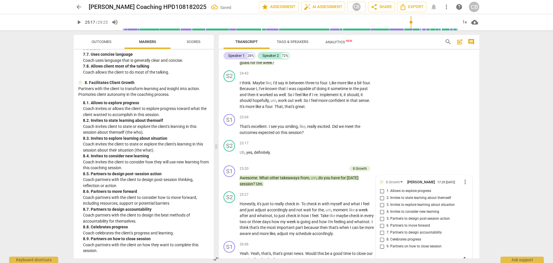
scroll to position [2004, 0]
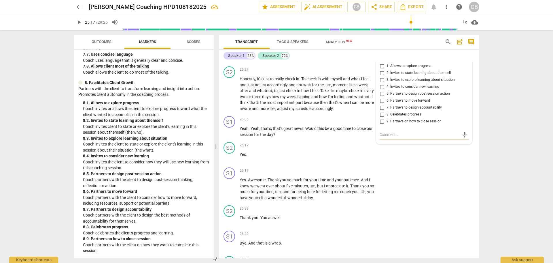
click at [383, 83] on input "3. Invites to explore learning about situation" at bounding box center [382, 79] width 9 height 7
checkbox input "true"
click at [380, 90] on input "4. Invites to consider new learning" at bounding box center [382, 86] width 9 height 7
checkbox input "true"
click at [470, 165] on div "S2 play_arrow pause 26:17 + Add competency keyboard_arrow_right Yes ." at bounding box center [349, 151] width 261 height 25
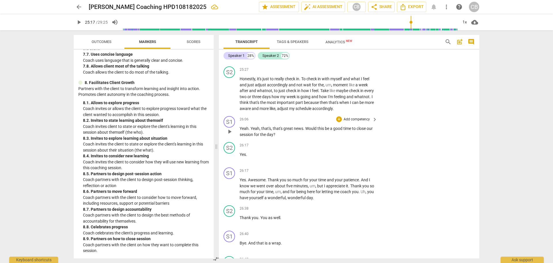
click at [359, 122] on p "Add competency" at bounding box center [356, 119] width 27 height 5
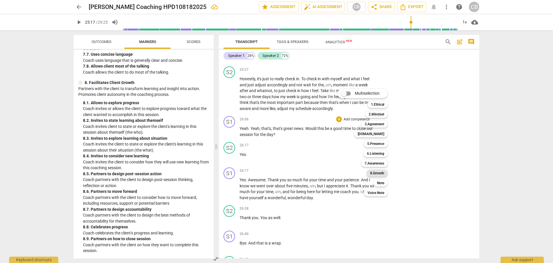
click at [380, 175] on b "8.Growth" at bounding box center [377, 172] width 14 height 7
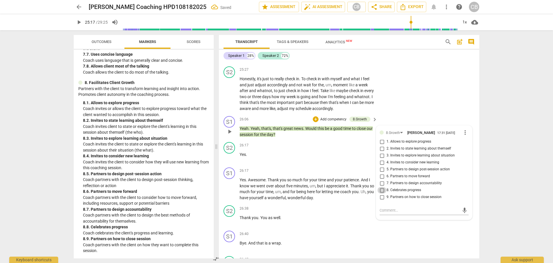
click at [380, 193] on input "8. Celebrates progress" at bounding box center [382, 189] width 9 height 7
checkbox input "true"
click at [403, 137] on div "S1 play_arrow pause 26:06 + Add competency 8.Growth keyboard_arrow_right Yeah .…" at bounding box center [349, 127] width 261 height 26
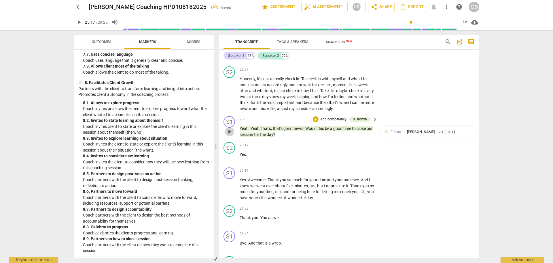
click at [228, 135] on span "play_arrow" at bounding box center [229, 131] width 7 height 7
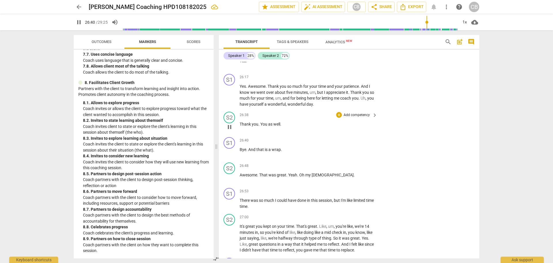
scroll to position [2148, 0]
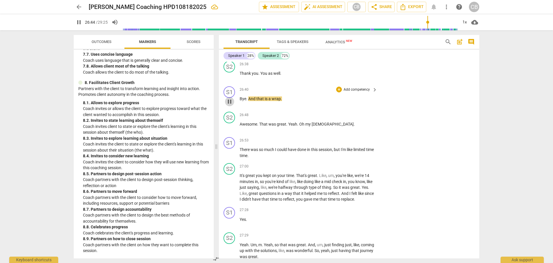
click at [229, 105] on span "pause" at bounding box center [229, 101] width 7 height 7
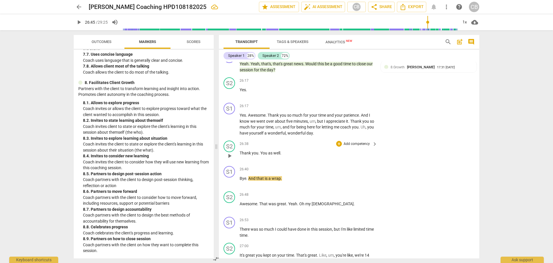
scroll to position [2104, 0]
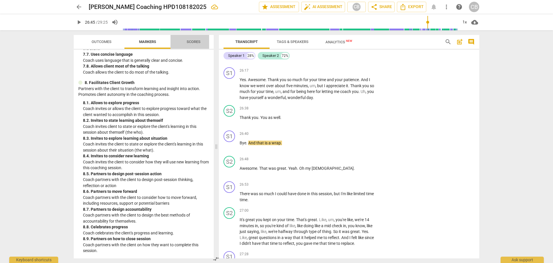
click at [193, 43] on span "Scores" at bounding box center [194, 41] width 14 height 4
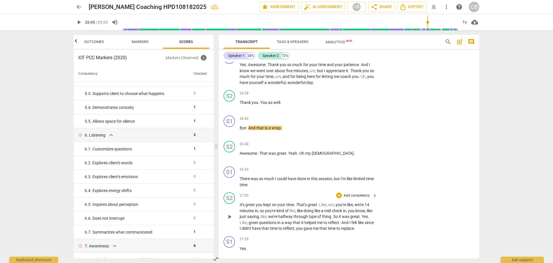
scroll to position [2133, 0]
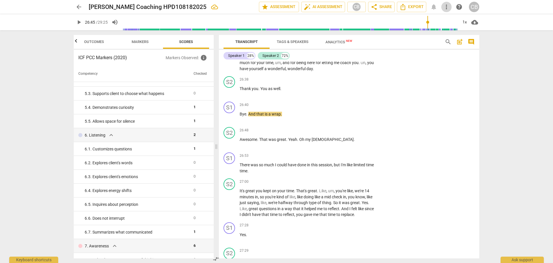
click at [447, 7] on span "more_vert" at bounding box center [446, 6] width 7 height 7
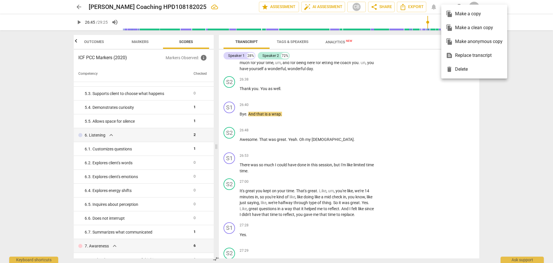
drag, startPoint x: 395, startPoint y: 72, endPoint x: 396, endPoint y: 76, distance: 3.6
click at [395, 72] on div at bounding box center [276, 131] width 553 height 263
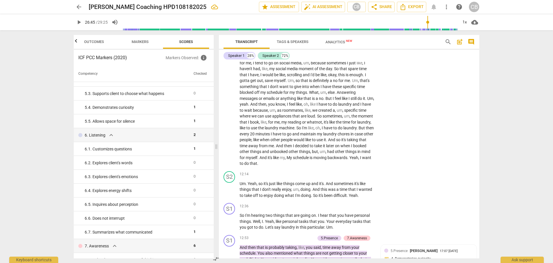
scroll to position [940, 0]
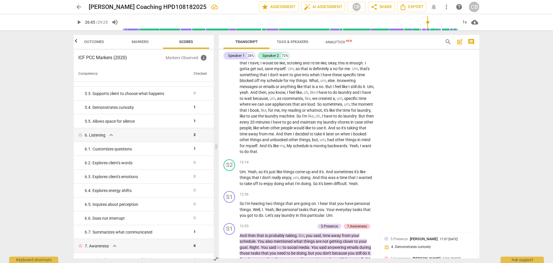
click at [450, 30] on input "range" at bounding box center [290, 22] width 336 height 18
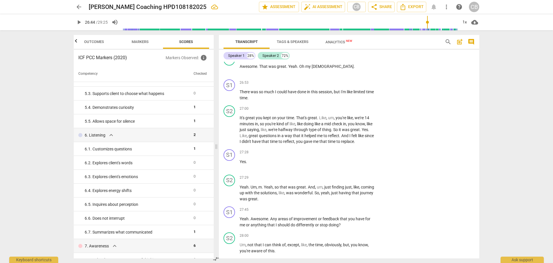
drag, startPoint x: 451, startPoint y: 22, endPoint x: 427, endPoint y: 24, distance: 23.5
click at [427, 24] on input "range" at bounding box center [290, 22] width 336 height 18
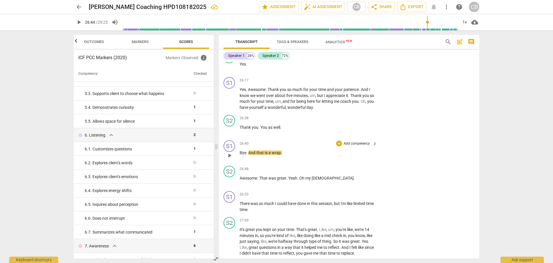
scroll to position [2090, 0]
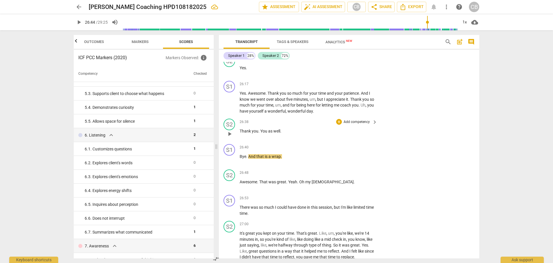
click at [289, 134] on p "Thank you . You as well ." at bounding box center [307, 131] width 135 height 6
click at [230, 137] on span "play_arrow" at bounding box center [229, 133] width 7 height 7
click at [231, 137] on span "pause" at bounding box center [229, 133] width 7 height 7
type input "1600"
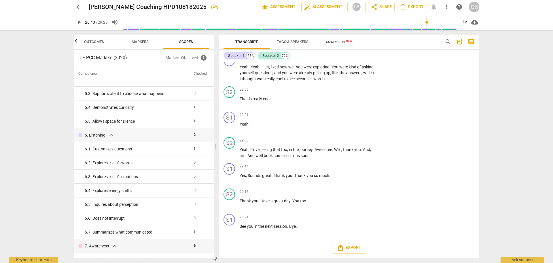
scroll to position [2508, 0]
click at [286, 42] on span "Tags & Speakers" at bounding box center [293, 41] width 32 height 4
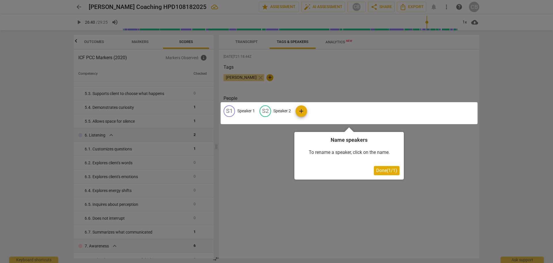
click at [253, 110] on div at bounding box center [349, 113] width 257 height 22
click at [233, 110] on div at bounding box center [349, 113] width 257 height 22
click at [289, 110] on div at bounding box center [349, 113] width 257 height 22
click at [242, 109] on div at bounding box center [349, 113] width 257 height 22
click at [394, 169] on span "Done ( 1 / 1 )" at bounding box center [386, 169] width 21 height 5
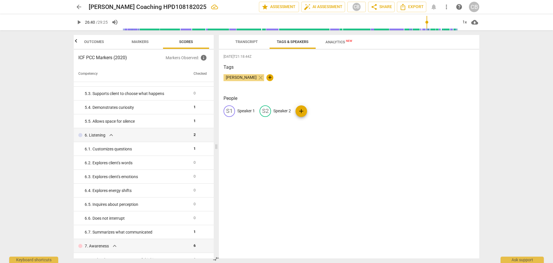
click at [244, 111] on p "Speaker 1" at bounding box center [246, 111] width 18 height 6
type input "Coach"
drag, startPoint x: 344, startPoint y: 138, endPoint x: 330, endPoint y: 114, distance: 27.7
click at [344, 138] on div "[DATE]T21:18:44Z Tags [PERSON_NAME] close + People edit Coach delete S2 Speaker…" at bounding box center [349, 154] width 261 height 208
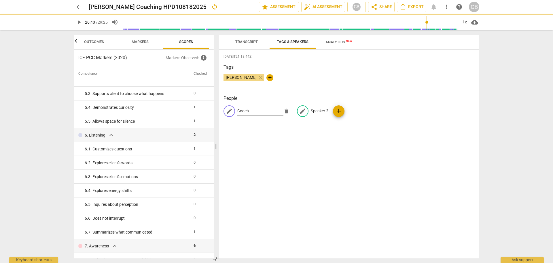
click at [325, 110] on p "Speaker 2" at bounding box center [320, 111] width 18 height 6
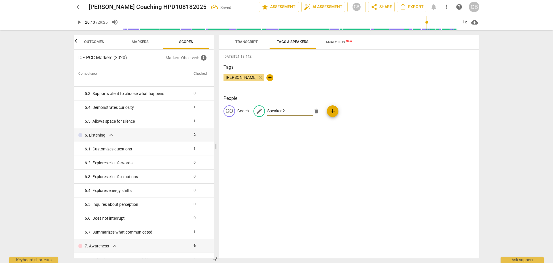
type input "1600"
click at [284, 112] on p "Speaker 2" at bounding box center [276, 111] width 18 height 6
type input "Client"
click at [294, 149] on div "[DATE]T21:18:44Z Tags [PERSON_NAME] close + People CO Coach edit Client delete …" at bounding box center [349, 154] width 261 height 208
click at [339, 41] on span "Analytics New" at bounding box center [339, 42] width 27 height 4
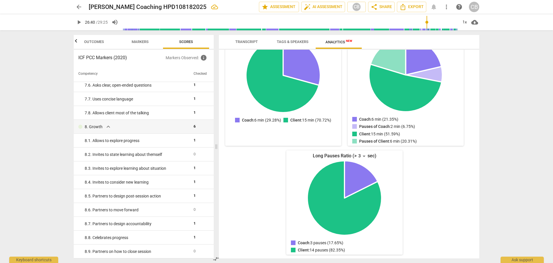
scroll to position [0, 0]
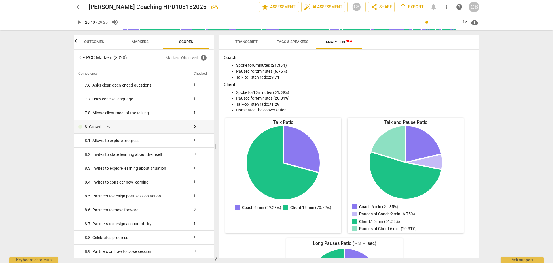
click at [241, 39] on span "Transcript" at bounding box center [246, 41] width 22 height 4
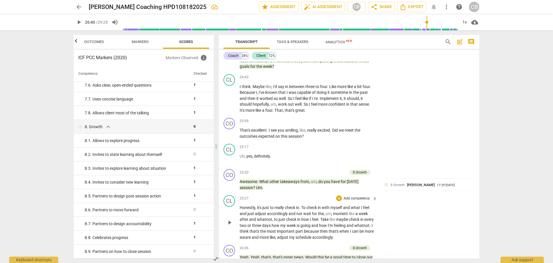
scroll to position [1931, 0]
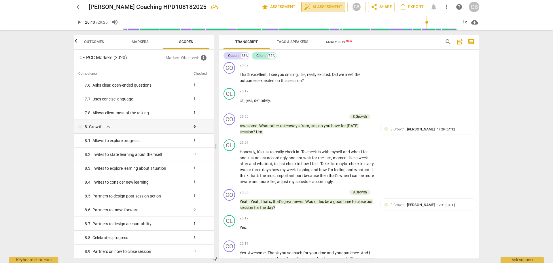
click at [311, 8] on span "auto_fix_high AI Assessment" at bounding box center [323, 6] width 39 height 7
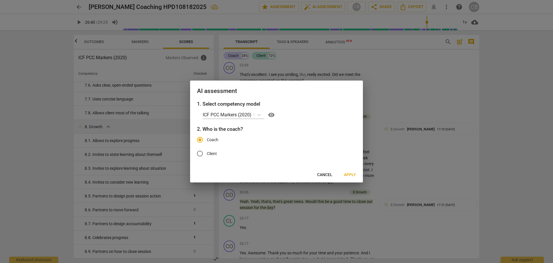
click at [326, 177] on span "Cancel" at bounding box center [324, 175] width 15 height 6
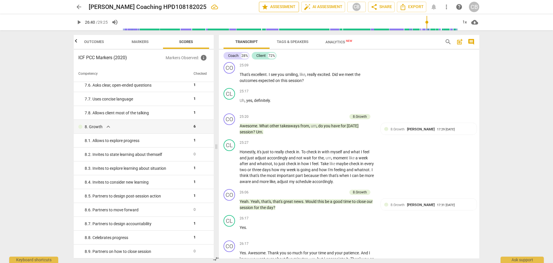
click at [281, 5] on span "star Assessment" at bounding box center [279, 6] width 35 height 7
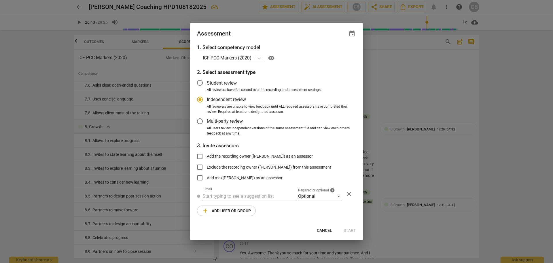
click at [321, 227] on span "Cancel" at bounding box center [324, 230] width 15 height 6
radio input "false"
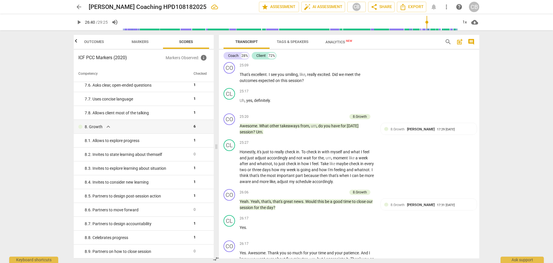
click at [445, 9] on span "more_vert" at bounding box center [446, 6] width 7 height 7
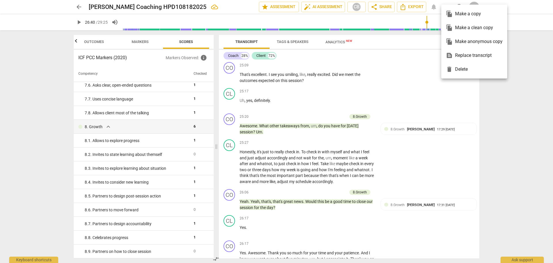
click at [520, 118] on div at bounding box center [276, 131] width 553 height 263
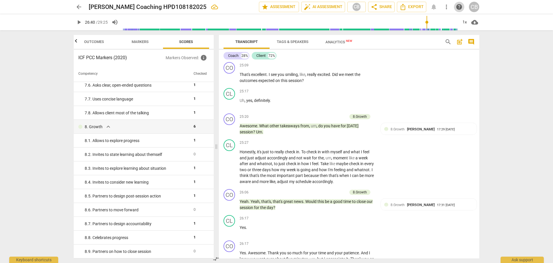
click at [456, 8] on span "help" at bounding box center [459, 6] width 10 height 7
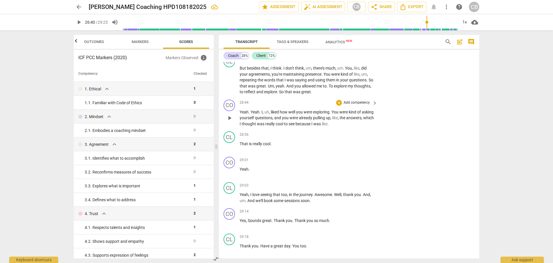
scroll to position [2508, 0]
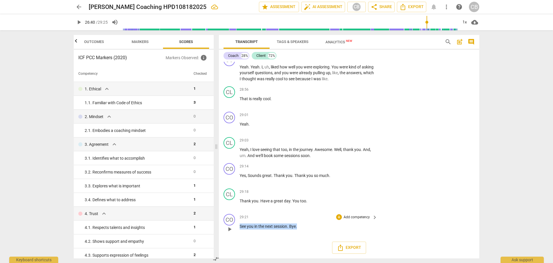
drag, startPoint x: 306, startPoint y: 225, endPoint x: 234, endPoint y: 229, distance: 71.3
click at [234, 229] on div "CO play_arrow pause 29:21 + Add competency keyboard_arrow_right See you in the …" at bounding box center [349, 223] width 261 height 25
click at [318, 218] on span "keyboard_arrow_down" at bounding box center [317, 218] width 7 height 7
click at [301, 229] on p "See you in the next session . Bye ." at bounding box center [307, 226] width 135 height 6
drag, startPoint x: 301, startPoint y: 225, endPoint x: 238, endPoint y: 226, distance: 62.3
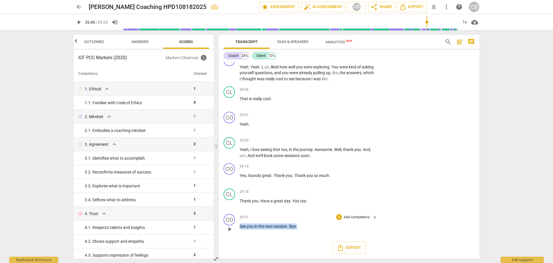
click at [238, 226] on div "CO play_arrow pause 29:21 + Add competency keyboard_arrow_right See you in the …" at bounding box center [349, 223] width 261 height 25
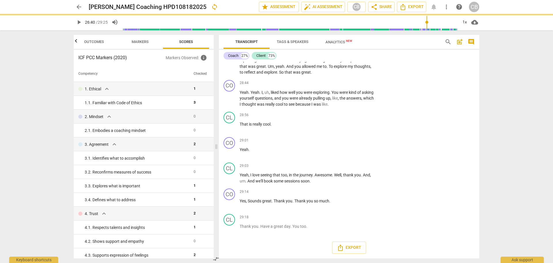
scroll to position [2482, 0]
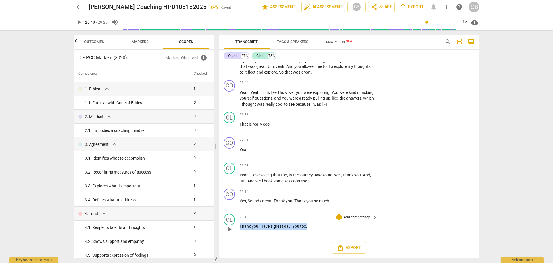
drag, startPoint x: 309, startPoint y: 227, endPoint x: 236, endPoint y: 227, distance: 72.3
click at [236, 227] on div "CL play_arrow pause 29:18 + Add competency keyboard_arrow_right Thank you . Hav…" at bounding box center [349, 223] width 261 height 25
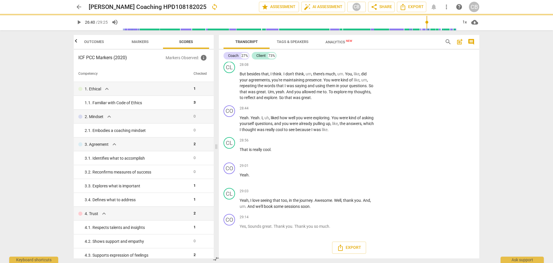
scroll to position [2457, 0]
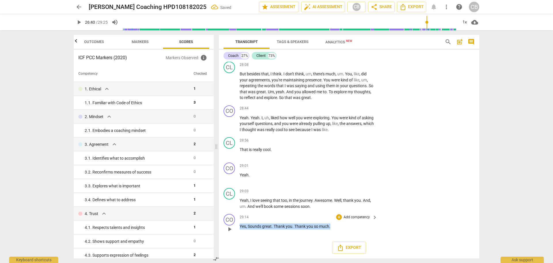
drag, startPoint x: 337, startPoint y: 228, endPoint x: 233, endPoint y: 230, distance: 104.6
click at [233, 230] on div "CO play_arrow pause 29:14 + Add competency keyboard_arrow_right Yes , Sounds gr…" at bounding box center [349, 223] width 261 height 25
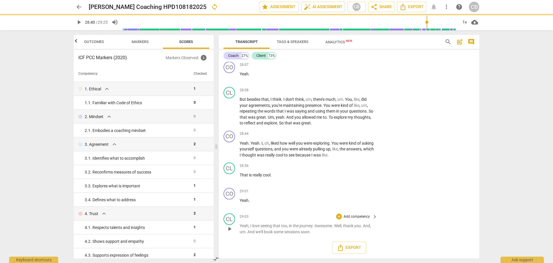
scroll to position [2431, 0]
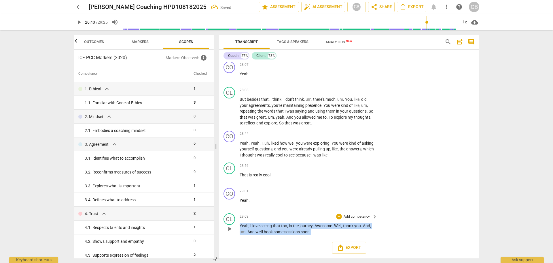
drag, startPoint x: 318, startPoint y: 231, endPoint x: 236, endPoint y: 228, distance: 81.6
click at [236, 228] on div "CL play_arrow pause 29:03 + Add competency keyboard_arrow_right Yeah , I love s…" at bounding box center [349, 224] width 261 height 26
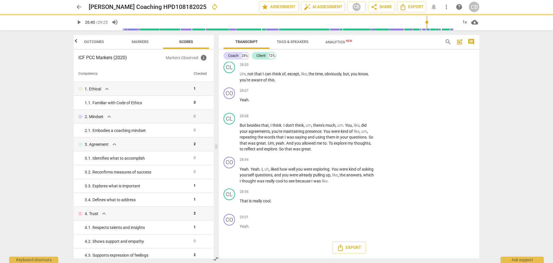
scroll to position [2405, 0]
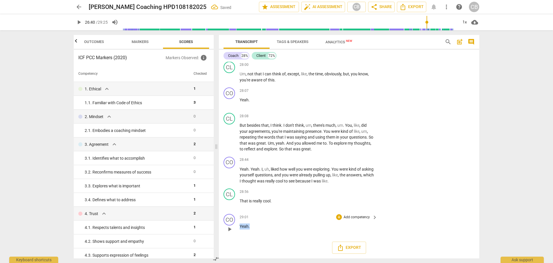
drag, startPoint x: 252, startPoint y: 226, endPoint x: 237, endPoint y: 226, distance: 14.4
click at [237, 226] on div "CO play_arrow pause 29:01 + Add competency keyboard_arrow_right Yeah ." at bounding box center [349, 223] width 261 height 25
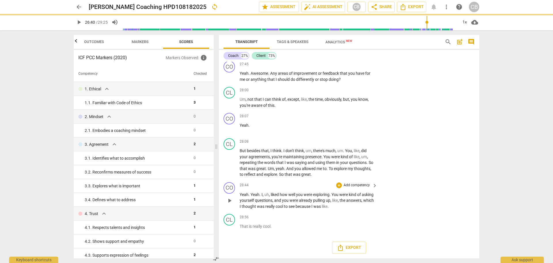
scroll to position [2380, 0]
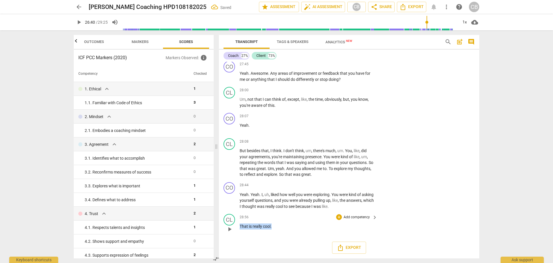
drag, startPoint x: 279, startPoint y: 227, endPoint x: 235, endPoint y: 227, distance: 43.2
click at [235, 227] on div "CL play_arrow pause 28:56 + Add competency keyboard_arrow_right That is really …" at bounding box center [349, 223] width 261 height 25
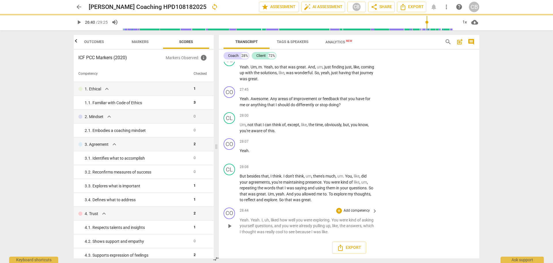
scroll to position [2355, 0]
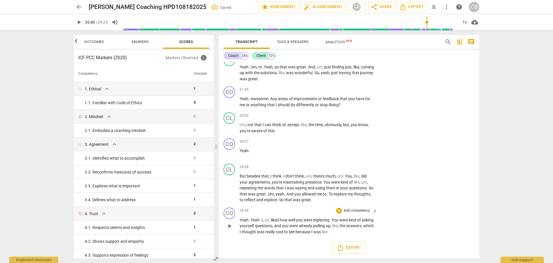
drag, startPoint x: 344, startPoint y: 206, endPoint x: 269, endPoint y: 212, distance: 76.0
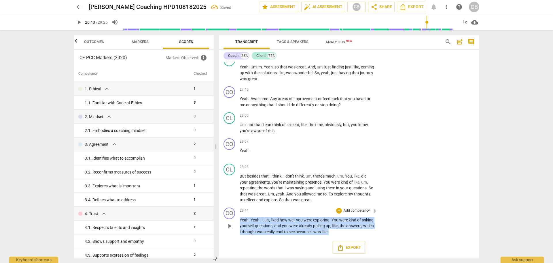
drag, startPoint x: 363, startPoint y: 231, endPoint x: 237, endPoint y: 219, distance: 126.5
click at [237, 219] on div "CO play_arrow pause 28:44 + Add competency keyboard_arrow_right Yeah . Yeah . I…" at bounding box center [349, 221] width 261 height 32
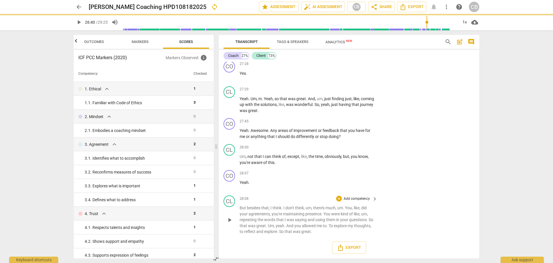
scroll to position [2323, 0]
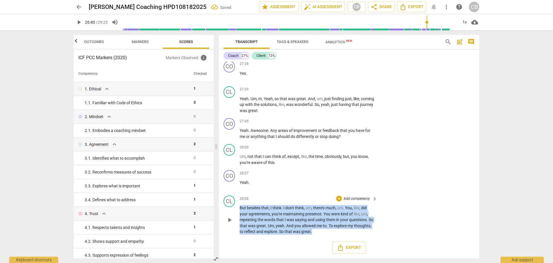
drag, startPoint x: 342, startPoint y: 232, endPoint x: 239, endPoint y: 208, distance: 105.6
click at [239, 208] on div "CL play_arrow pause 28:08 + Add competency keyboard_arrow_right But besides tha…" at bounding box center [349, 215] width 261 height 44
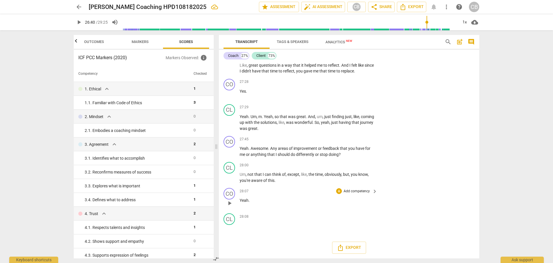
scroll to position [2279, 0]
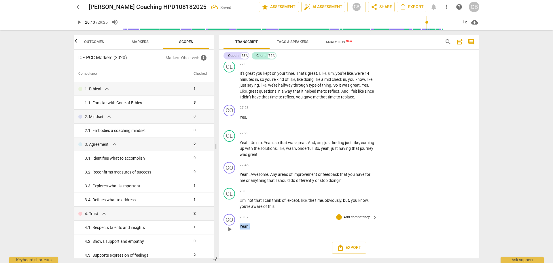
drag, startPoint x: 247, startPoint y: 226, endPoint x: 234, endPoint y: 226, distance: 13.3
click at [234, 226] on div "CO play_arrow pause 28:07 + Add competency keyboard_arrow_right Yeah ." at bounding box center [349, 223] width 261 height 25
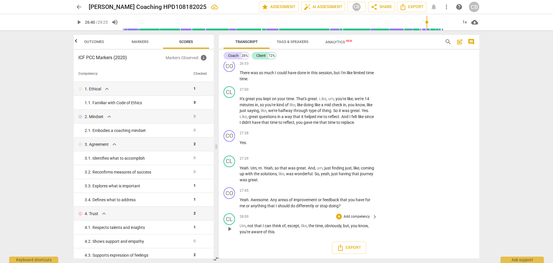
scroll to position [2254, 0]
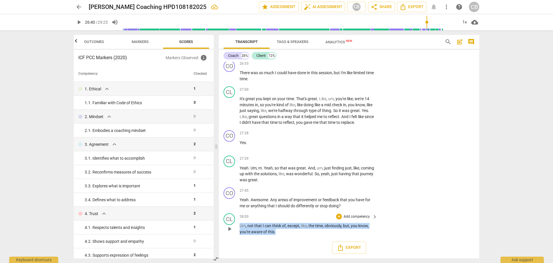
drag, startPoint x: 288, startPoint y: 233, endPoint x: 231, endPoint y: 225, distance: 57.9
click at [231, 225] on div "CL play_arrow pause 28:00 + Add competency keyboard_arrow_right Um , not that I…" at bounding box center [349, 224] width 261 height 26
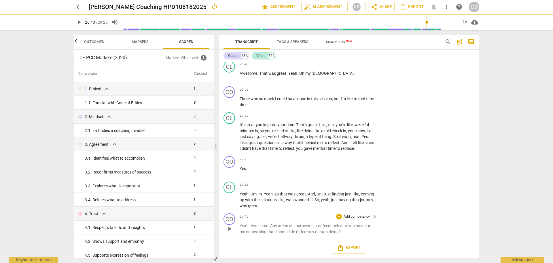
scroll to position [2228, 0]
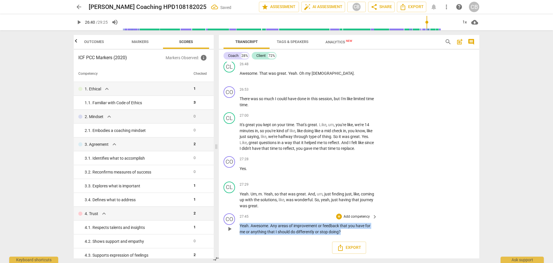
drag, startPoint x: 345, startPoint y: 233, endPoint x: 228, endPoint y: 226, distance: 117.5
click at [228, 226] on div "CO play_arrow pause 27:45 + Add competency keyboard_arrow_right Yeah . Awesome …" at bounding box center [349, 224] width 261 height 26
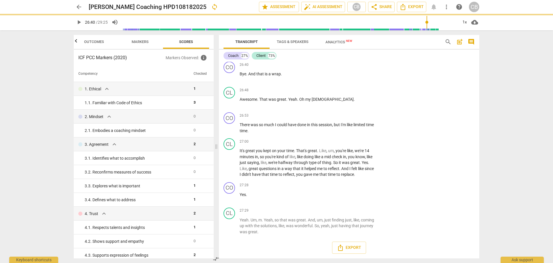
scroll to position [2202, 0]
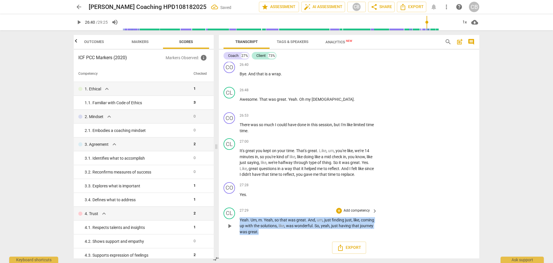
drag, startPoint x: 291, startPoint y: 232, endPoint x: 235, endPoint y: 218, distance: 56.8
click at [235, 218] on div "CL play_arrow pause 27:29 + Add competency keyboard_arrow_right Yeah . Um , m .…" at bounding box center [349, 221] width 261 height 32
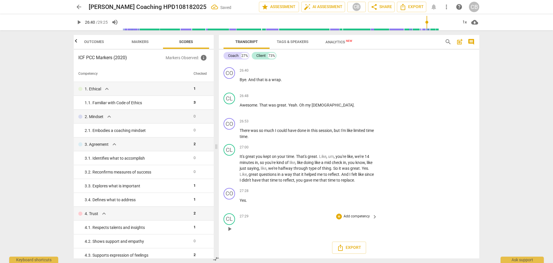
scroll to position [2170, 0]
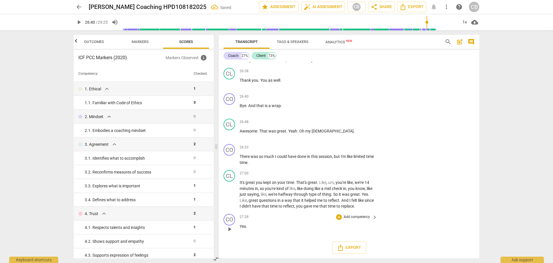
drag, startPoint x: 254, startPoint y: 229, endPoint x: 236, endPoint y: 226, distance: 17.8
click at [236, 226] on div "CO play_arrow pause 27:28 + Add competency keyboard_arrow_right Yes ." at bounding box center [349, 223] width 261 height 25
drag, startPoint x: 248, startPoint y: 226, endPoint x: 225, endPoint y: 226, distance: 22.5
click at [225, 226] on div "CO play_arrow pause 27:28 + Add competency keyboard_arrow_right Yes ." at bounding box center [349, 223] width 261 height 25
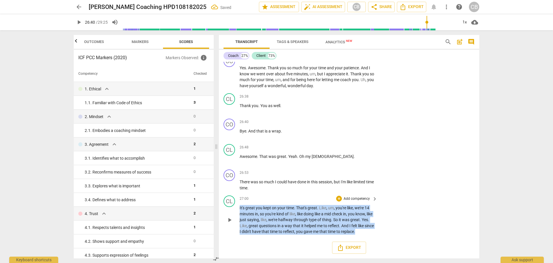
drag, startPoint x: 263, startPoint y: 233, endPoint x: 231, endPoint y: 204, distance: 42.4
click at [231, 204] on div "CL play_arrow pause 27:00 + Add competency keyboard_arrow_right It's great you …" at bounding box center [349, 215] width 261 height 44
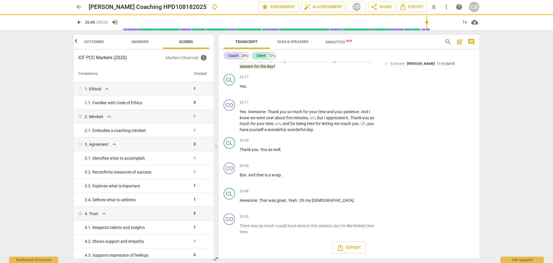
scroll to position [2095, 0]
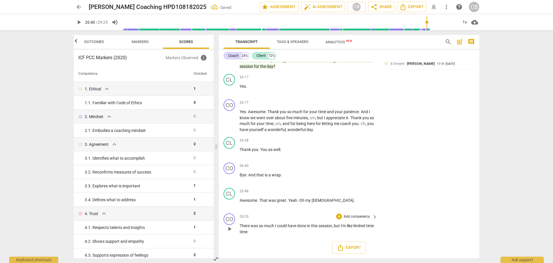
drag, startPoint x: 269, startPoint y: 234, endPoint x: 257, endPoint y: 233, distance: 12.4
click at [257, 233] on div "CO play_arrow pause 26:53 + Add competency keyboard_arrow_right There was so mu…" at bounding box center [349, 224] width 261 height 26
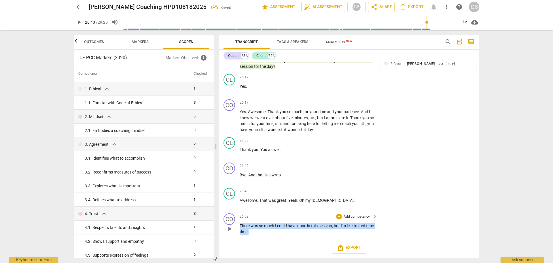
drag, startPoint x: 264, startPoint y: 231, endPoint x: 238, endPoint y: 225, distance: 26.7
click at [238, 225] on div "CO play_arrow pause 26:53 + Add competency keyboard_arrow_right There was so mu…" at bounding box center [349, 224] width 261 height 26
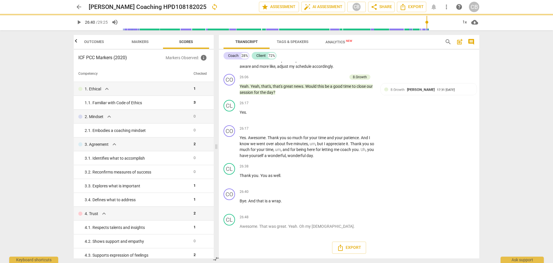
scroll to position [2069, 0]
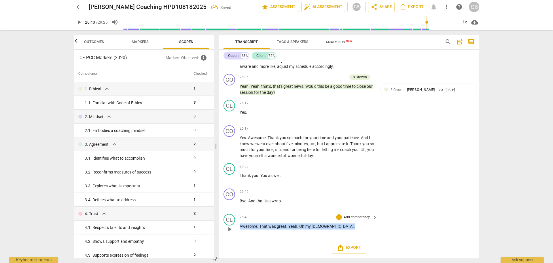
drag, startPoint x: 321, startPoint y: 225, endPoint x: 237, endPoint y: 225, distance: 84.4
click at [237, 225] on div "CL play_arrow pause 26:48 + Add competency keyboard_arrow_right Awesome . That …" at bounding box center [349, 223] width 261 height 25
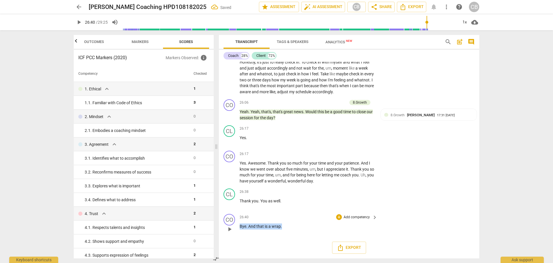
drag, startPoint x: 286, startPoint y: 227, endPoint x: 237, endPoint y: 229, distance: 48.4
click at [237, 229] on div "CO play_arrow pause 26:40 + Add competency keyboard_arrow_right Bye . And that …" at bounding box center [349, 223] width 261 height 25
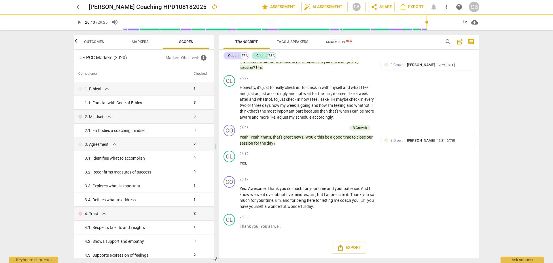
scroll to position [2019, 0]
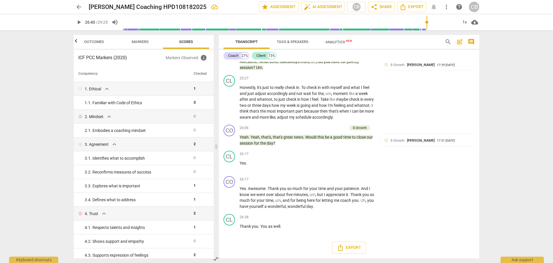
click at [93, 38] on span "Outcomes" at bounding box center [94, 42] width 34 height 8
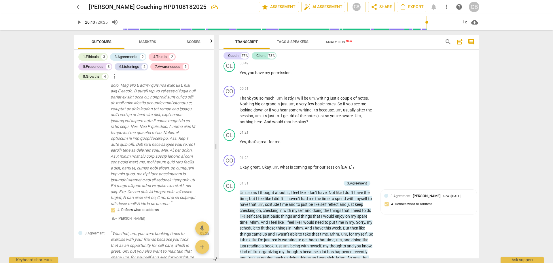
scroll to position [0, 0]
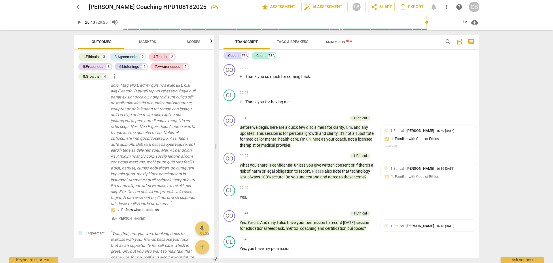
click at [76, 6] on span "arrow_back" at bounding box center [79, 6] width 7 height 7
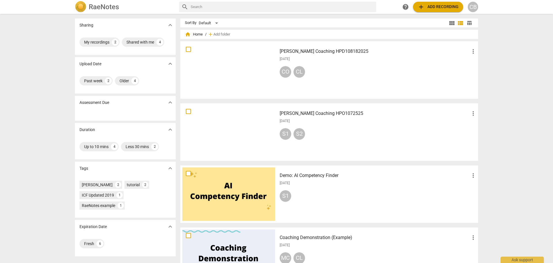
click at [442, 5] on span "add Add recording" at bounding box center [438, 6] width 41 height 7
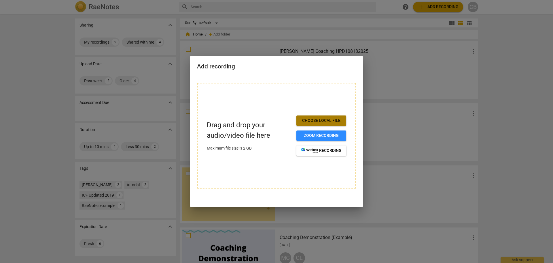
click at [325, 121] on span "Choose local file" at bounding box center [321, 121] width 41 height 6
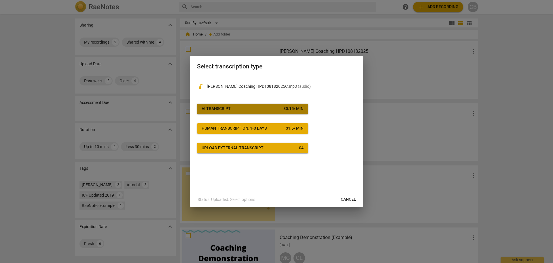
click at [230, 108] on div "AI Transcript" at bounding box center [216, 109] width 29 height 6
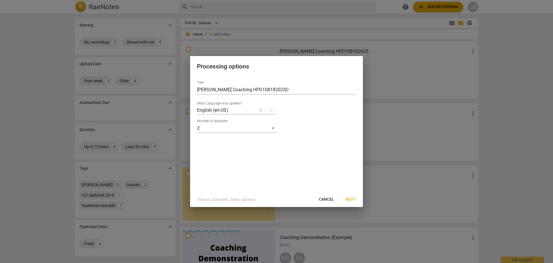
click at [353, 197] on span "Next" at bounding box center [351, 199] width 10 height 6
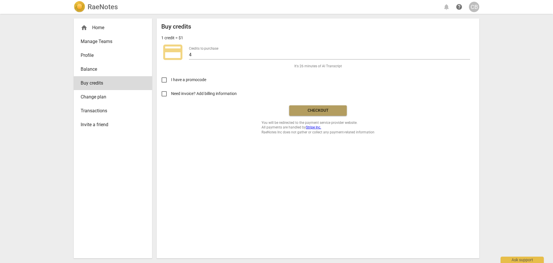
click at [314, 109] on span "Checkout" at bounding box center [318, 111] width 48 height 6
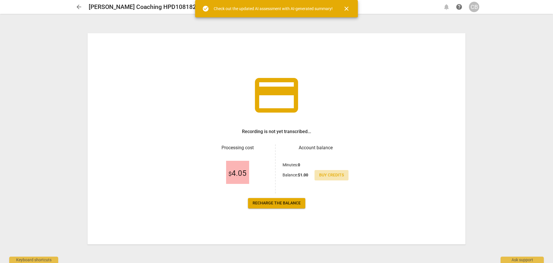
click at [327, 174] on span "Buy credits" at bounding box center [331, 175] width 25 height 6
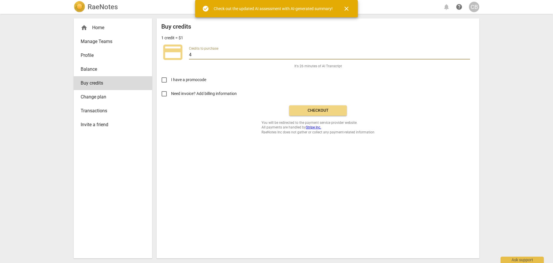
click at [196, 55] on input "4" at bounding box center [329, 55] width 281 height 8
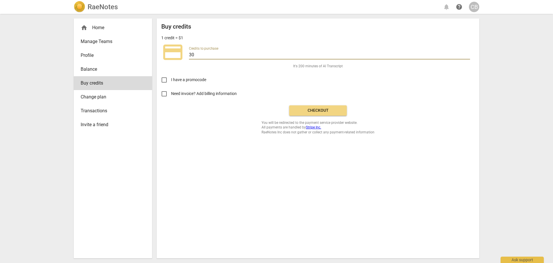
type input "30"
click at [361, 86] on div "I have a promocode" at bounding box center [318, 78] width 314 height 18
